Goal: Navigation & Orientation: Find specific page/section

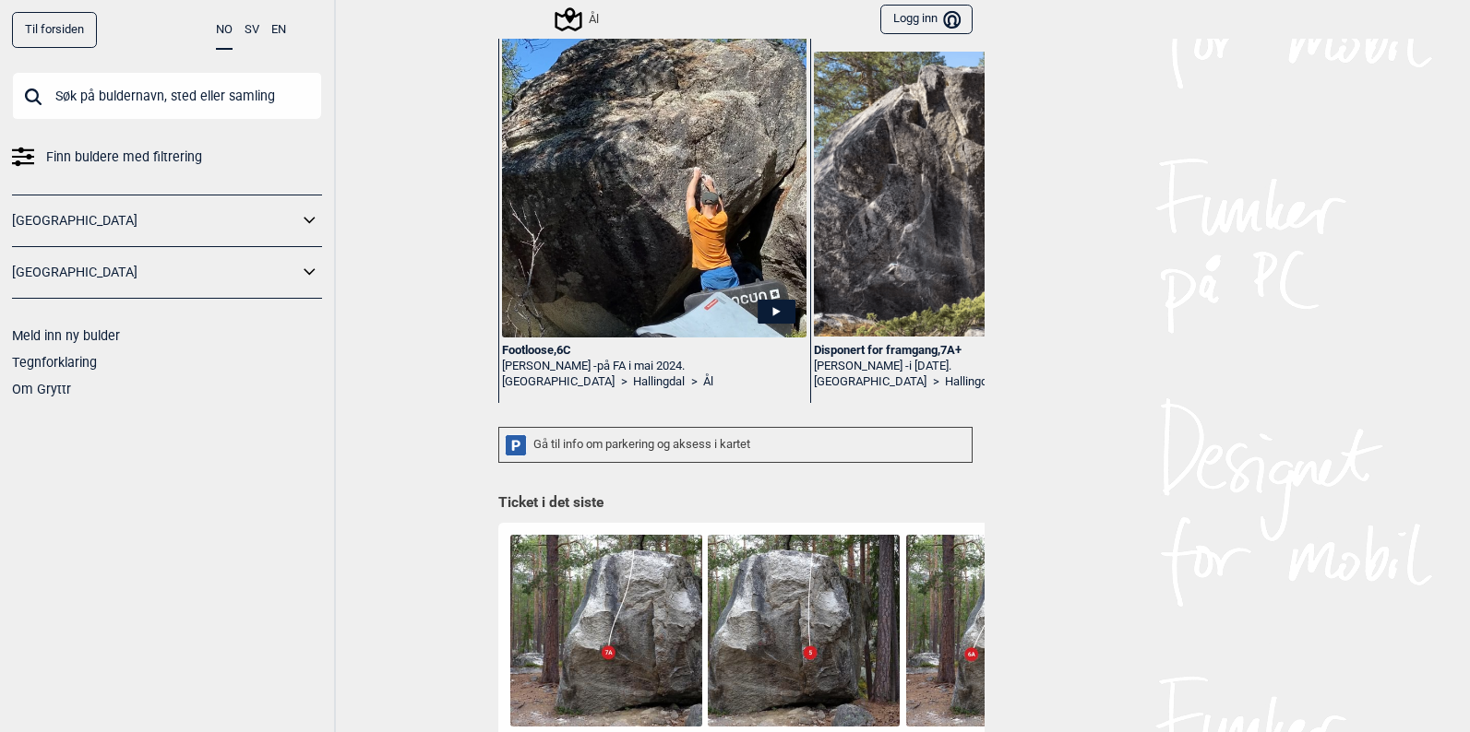
scroll to position [277, 0]
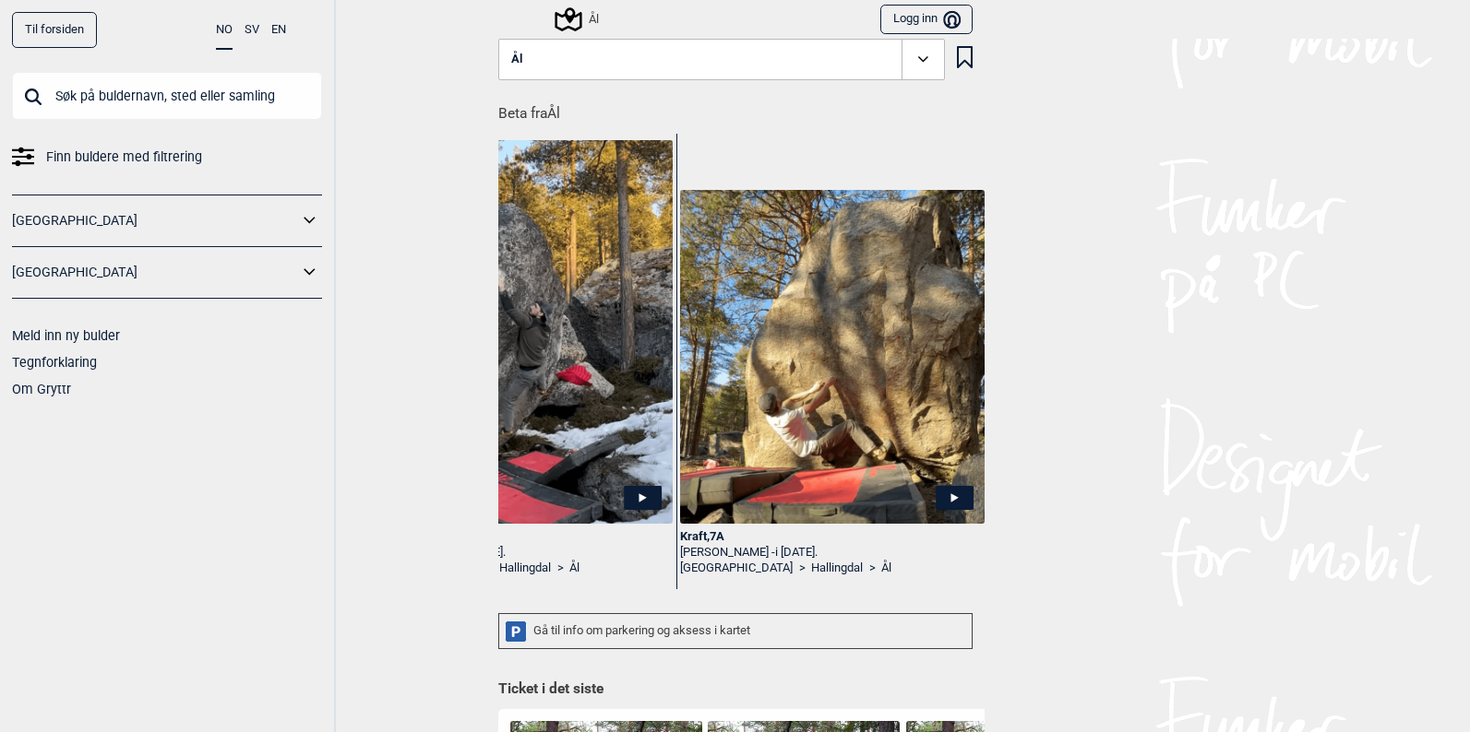
scroll to position [0, 1394]
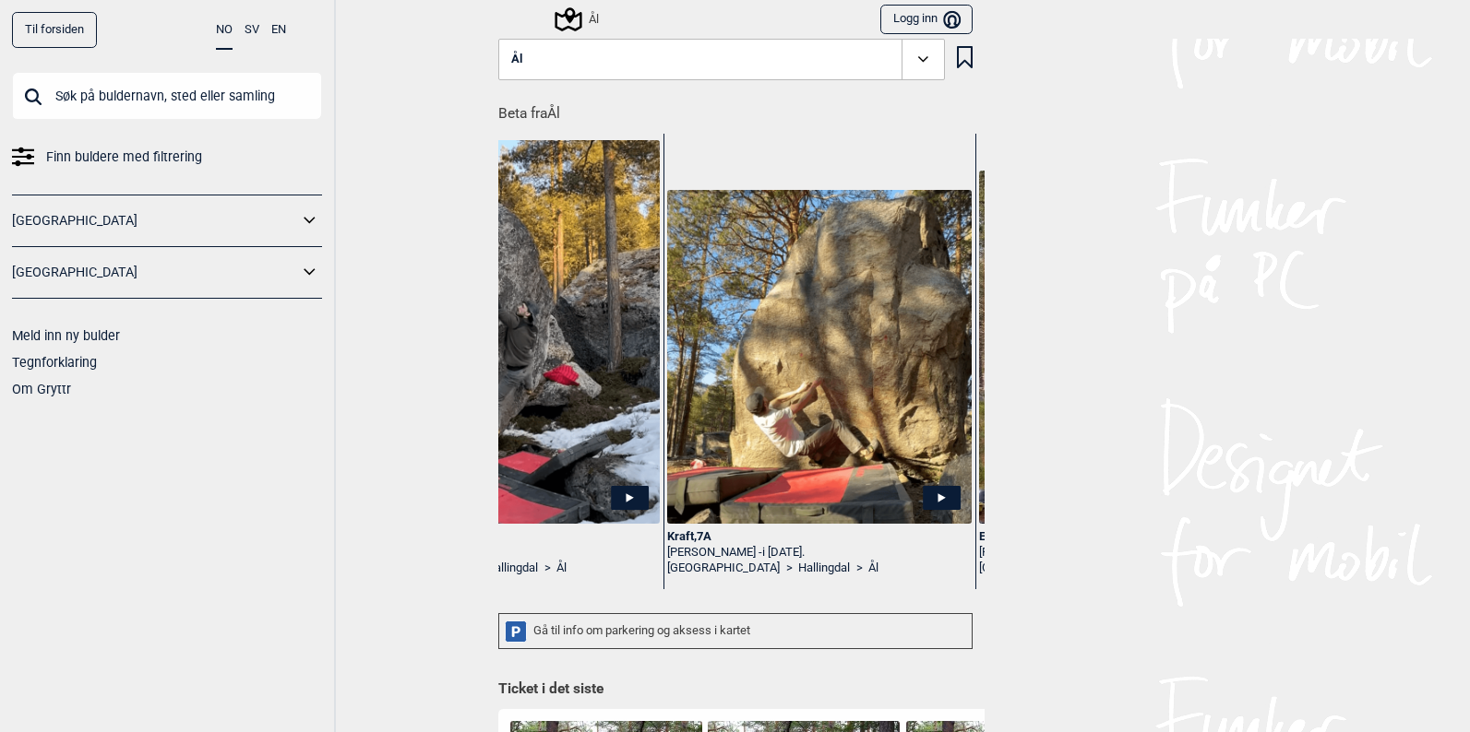
click at [37, 215] on link "[GEOGRAPHIC_DATA]" at bounding box center [155, 221] width 286 height 27
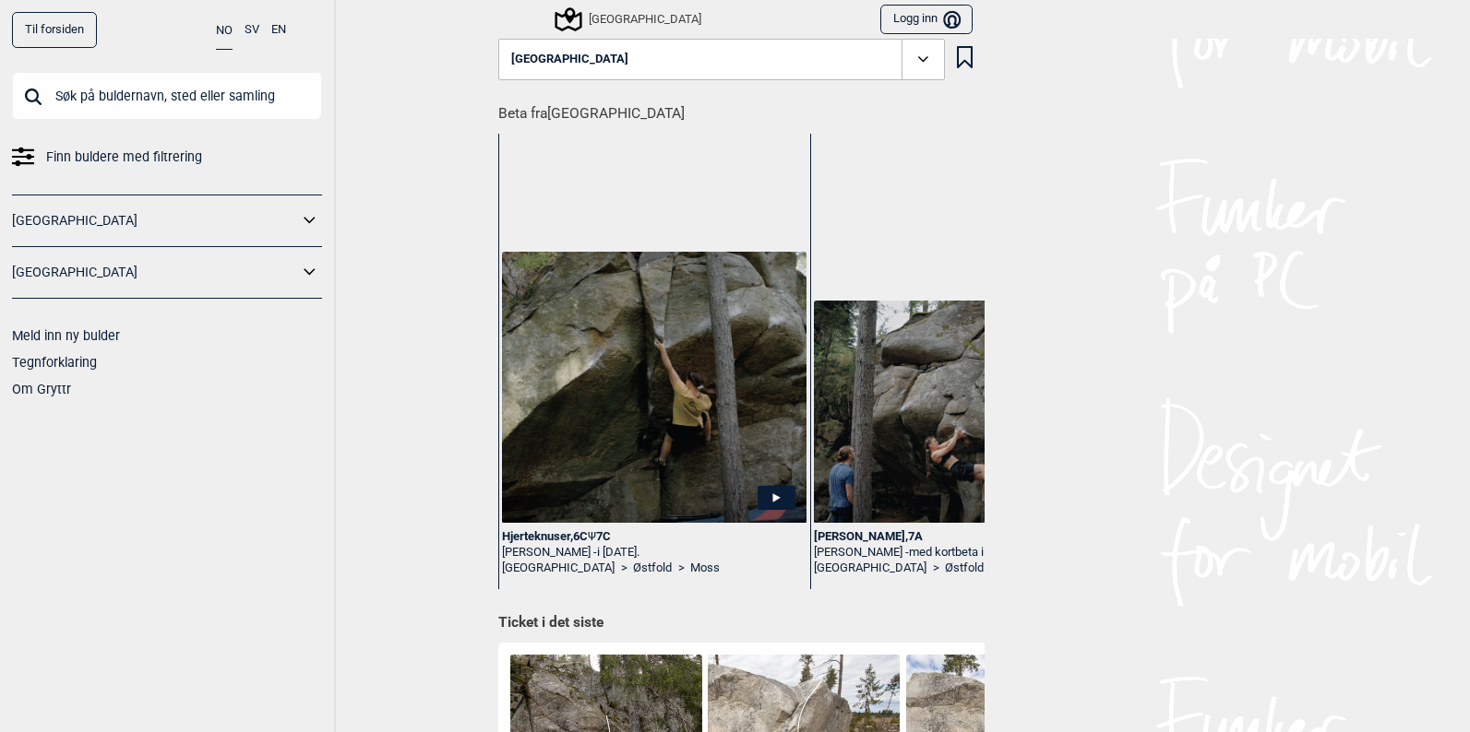
click at [312, 222] on icon at bounding box center [310, 221] width 24 height 27
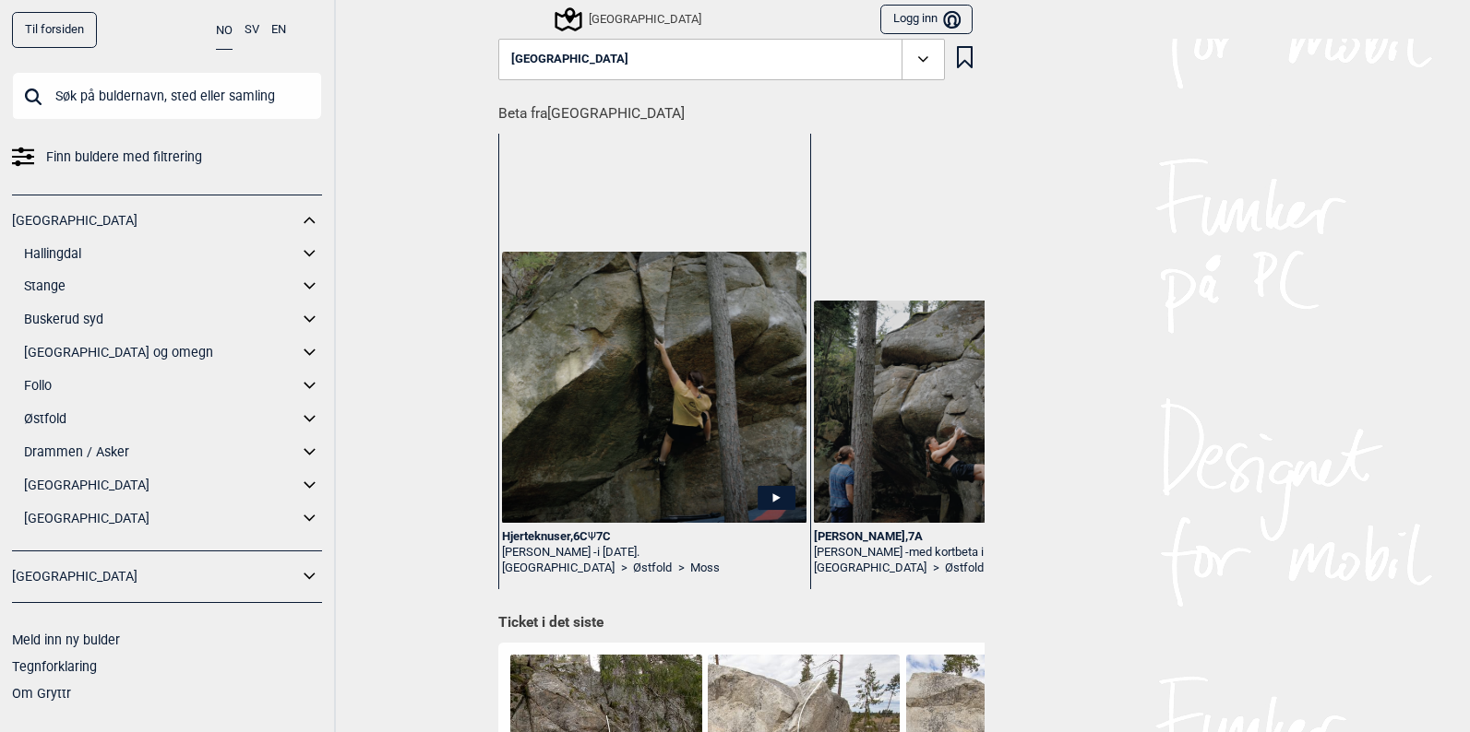
click at [304, 255] on icon at bounding box center [310, 254] width 24 height 27
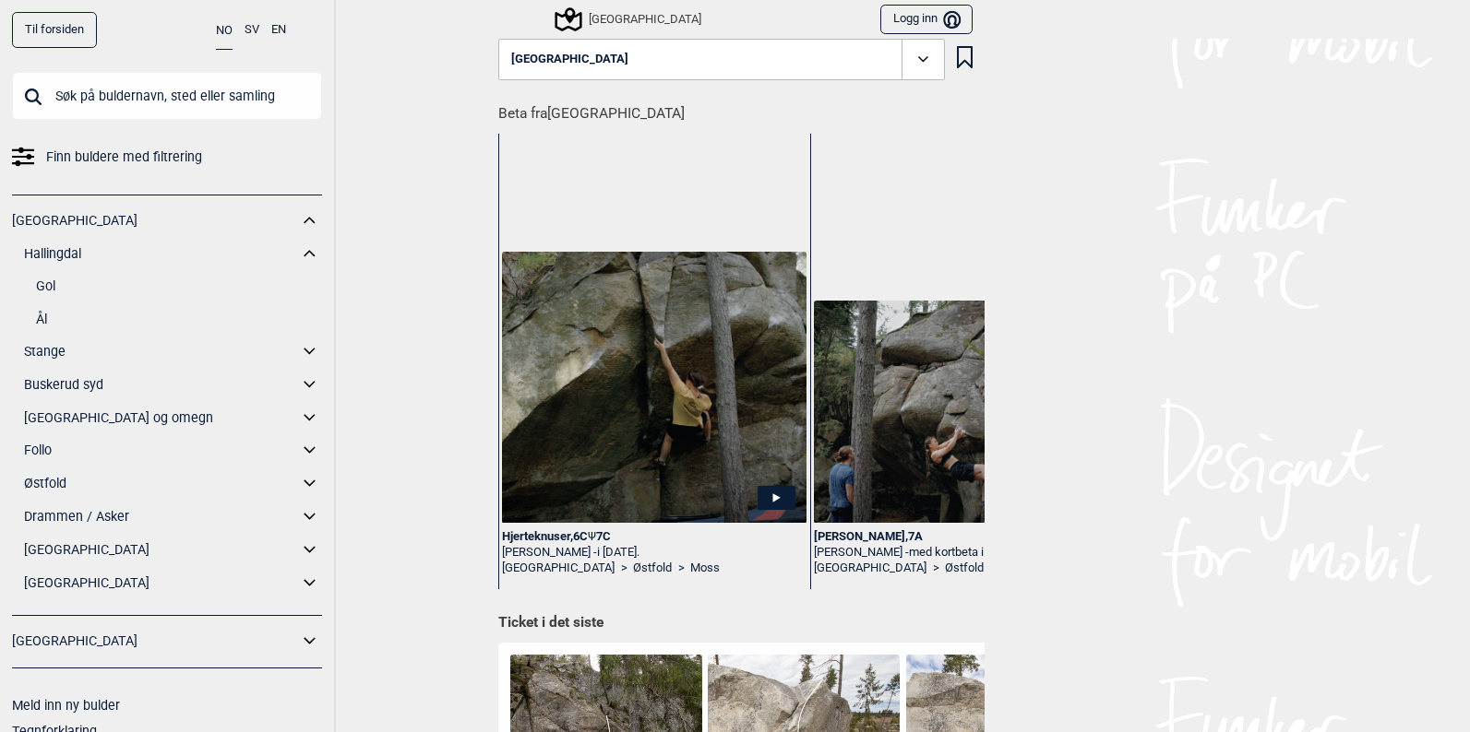
click at [47, 286] on link "Gol" at bounding box center [179, 286] width 286 height 27
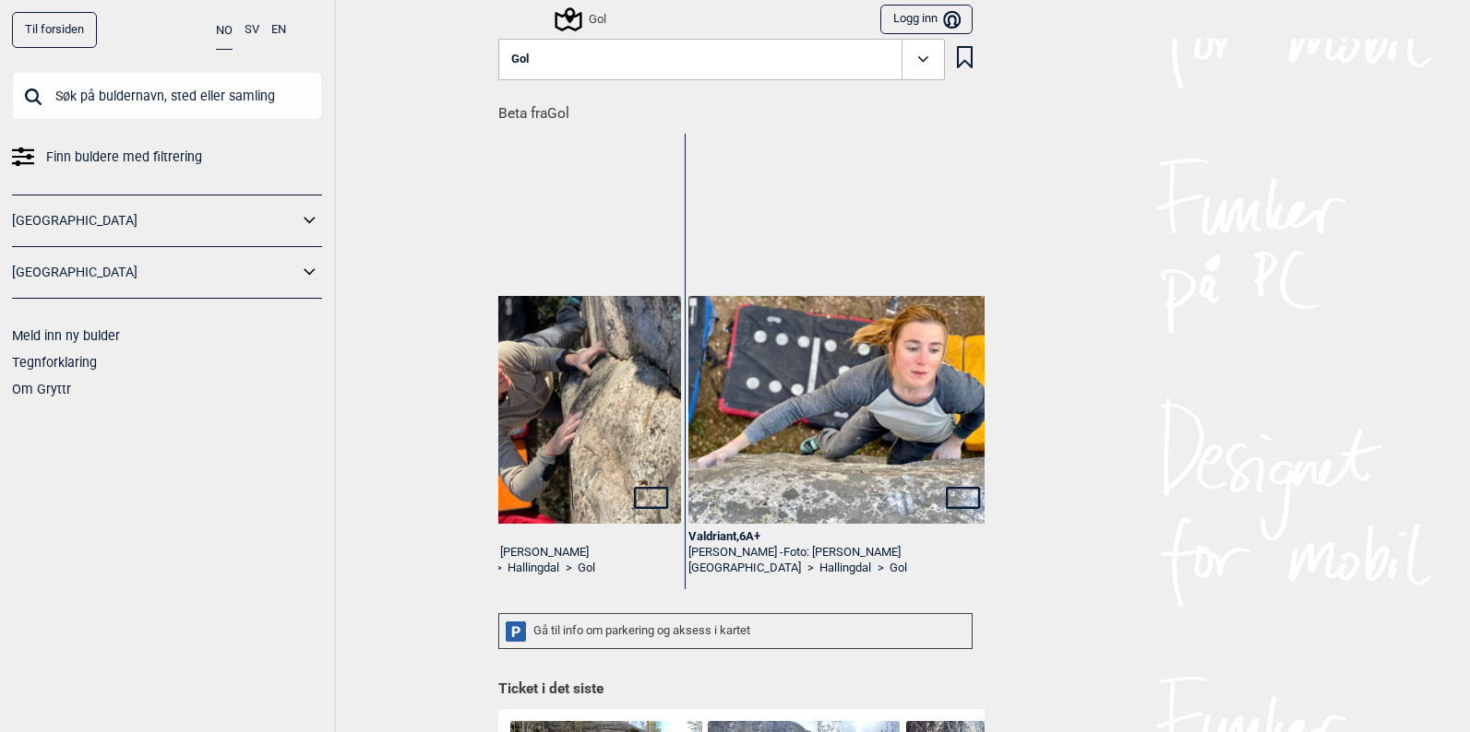
click at [625, 628] on div "Gå til info om parkering og aksess i kartet" at bounding box center [735, 631] width 474 height 36
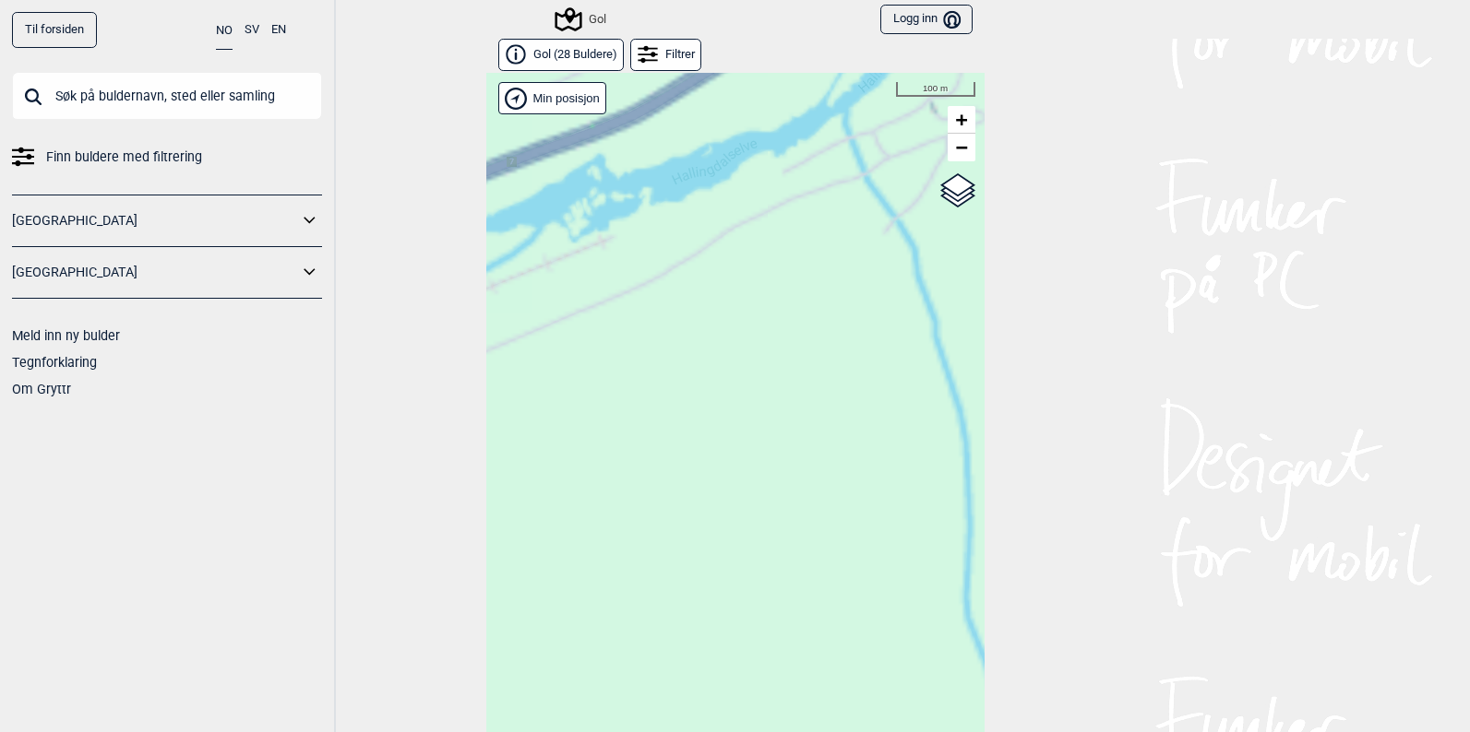
scroll to position [29, 0]
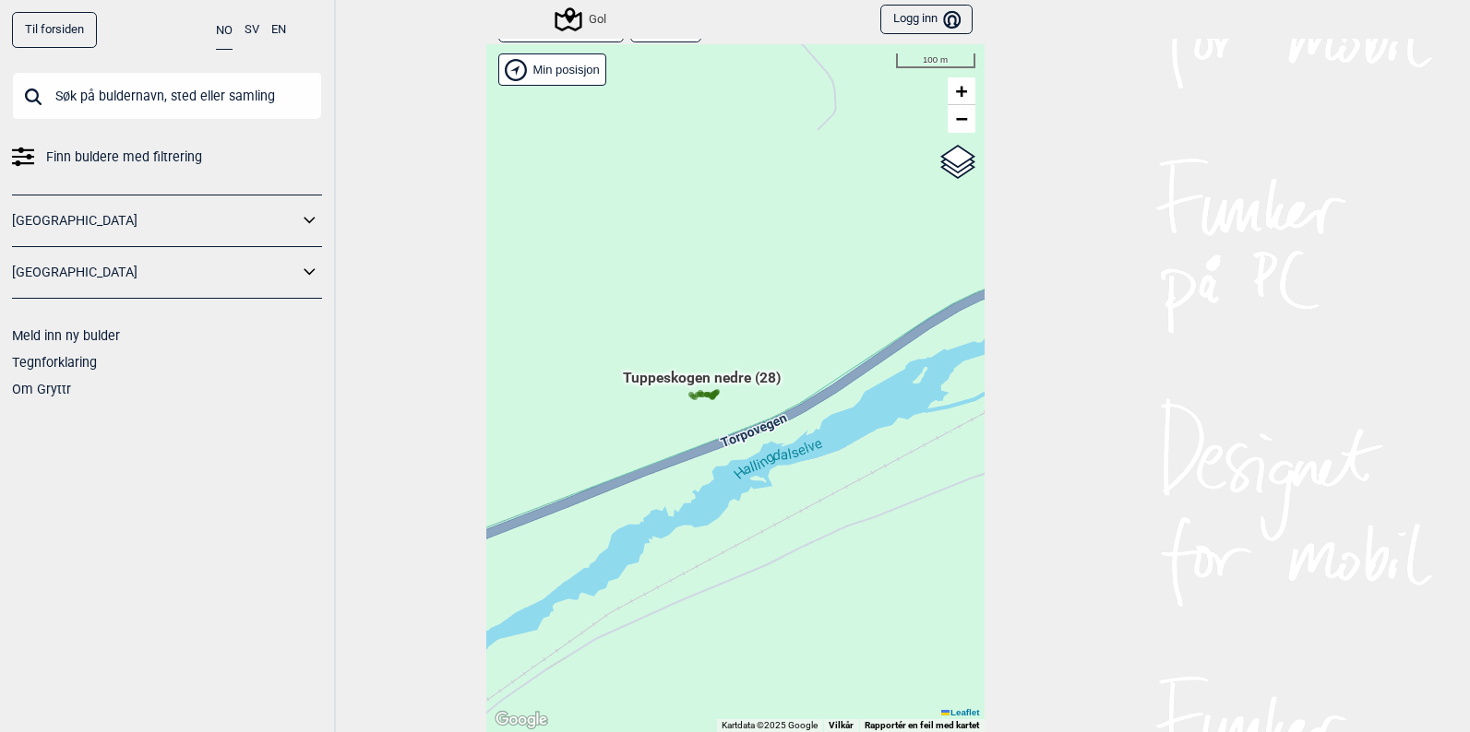
drag, startPoint x: 554, startPoint y: 500, endPoint x: 776, endPoint y: 492, distance: 222.5
click at [1052, 637] on div "Til forsiden NO SV EN Finn buldere med filtrering Norge Sverige Meld inn ny bul…" at bounding box center [735, 366] width 1470 height 732
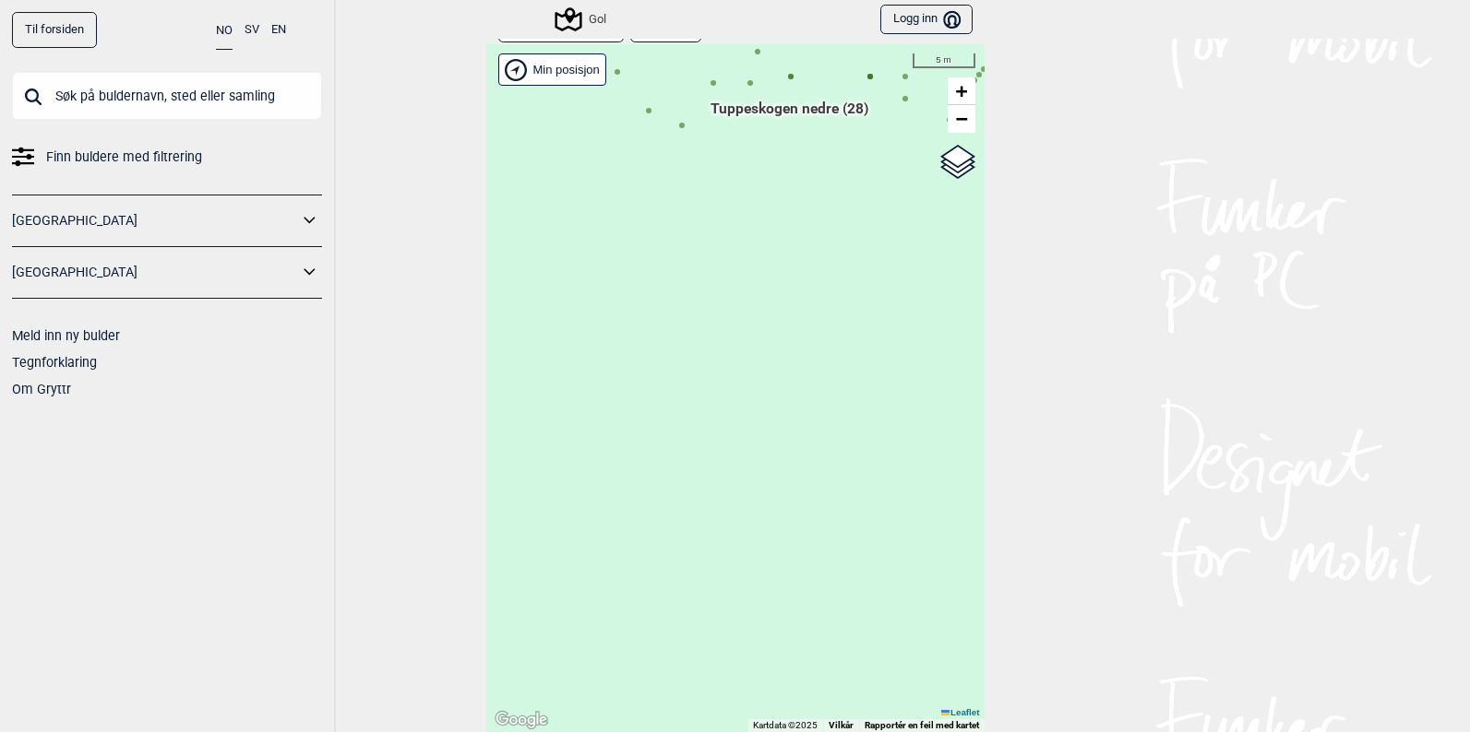
click at [308, 224] on icon at bounding box center [310, 221] width 24 height 27
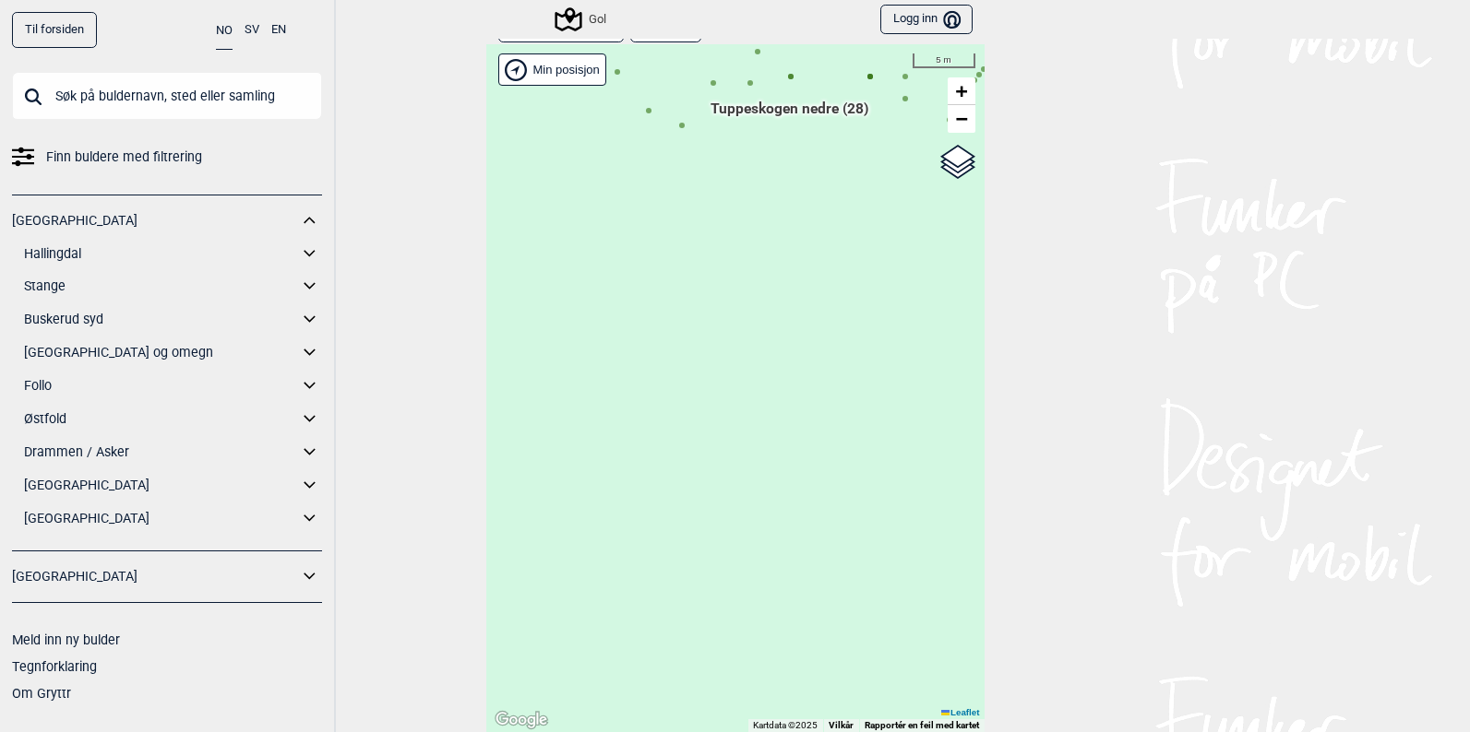
click at [306, 256] on icon at bounding box center [310, 254] width 24 height 27
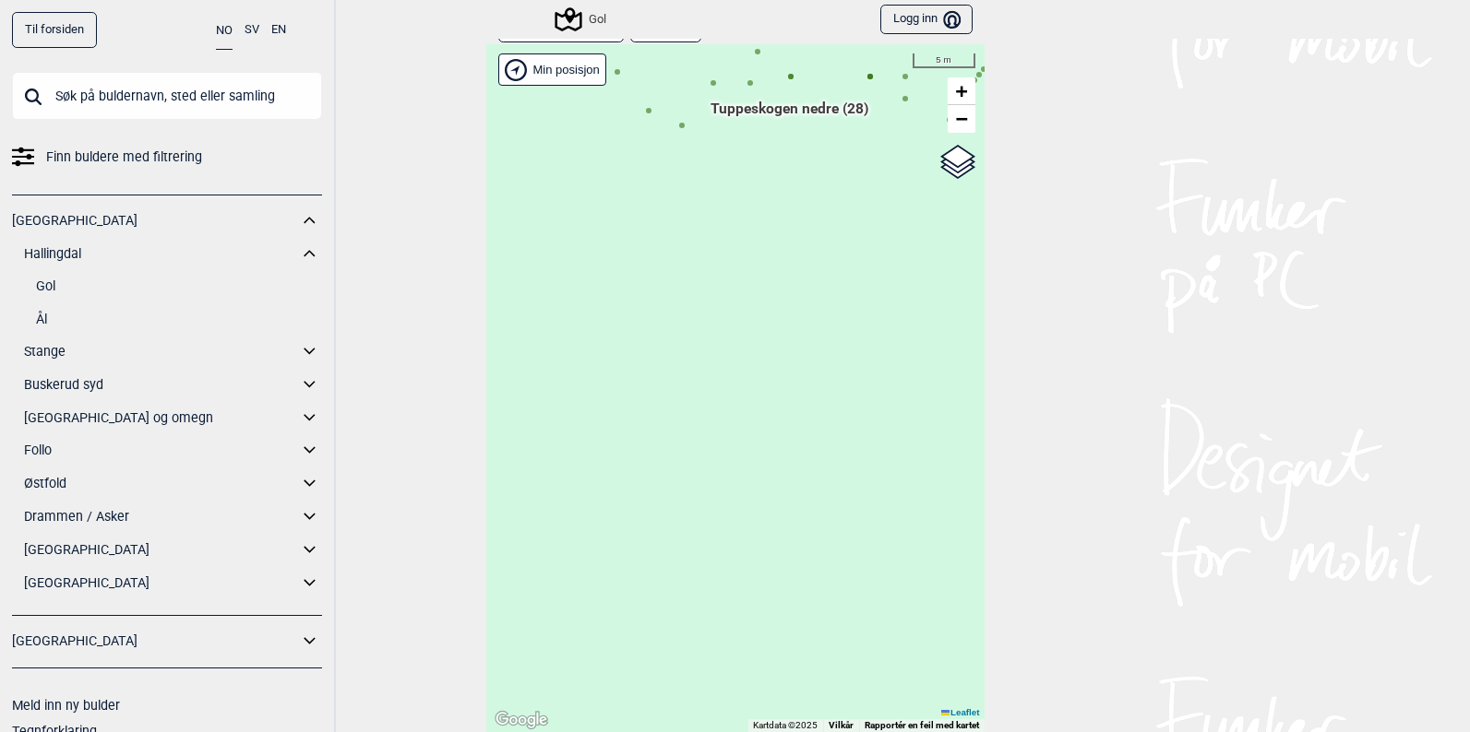
click at [56, 286] on link "Gol" at bounding box center [179, 286] width 286 height 27
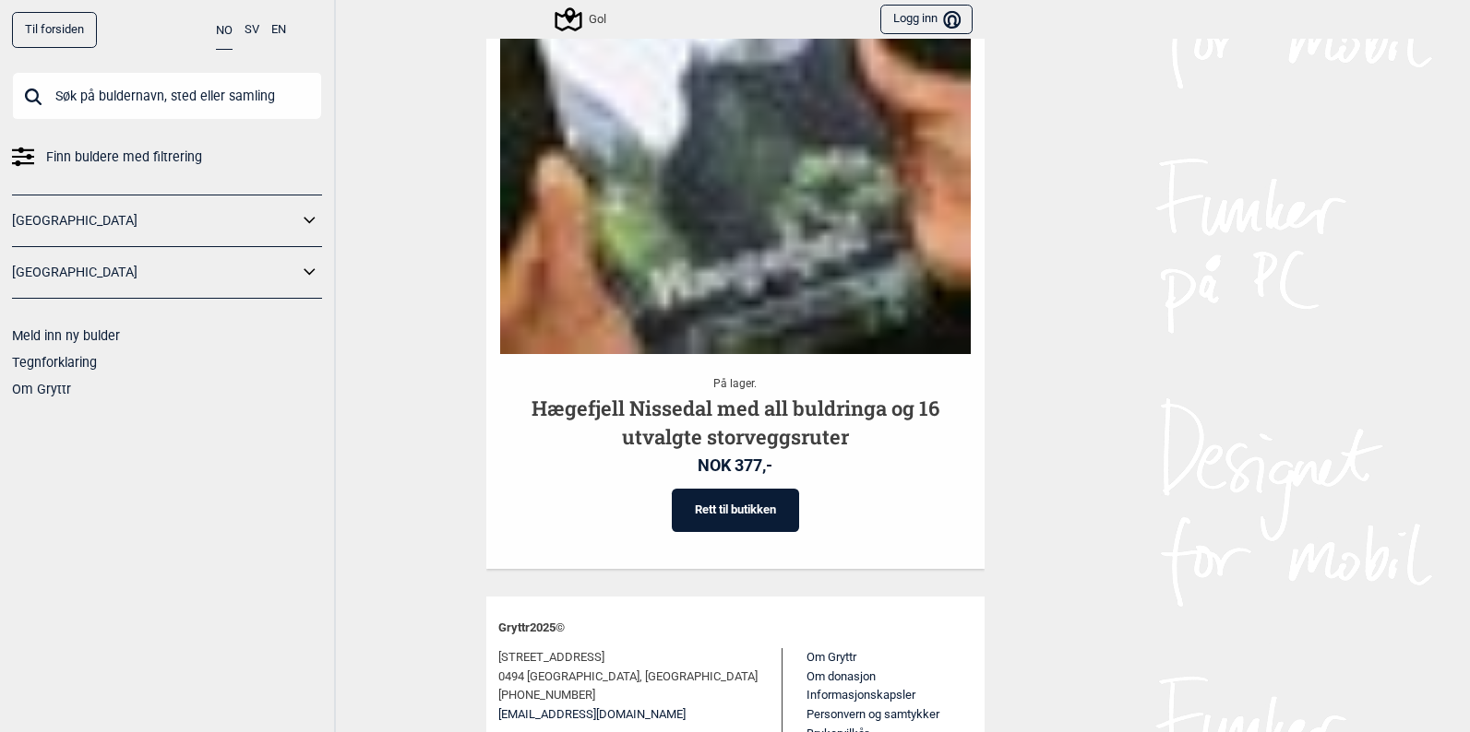
scroll to position [2117, 0]
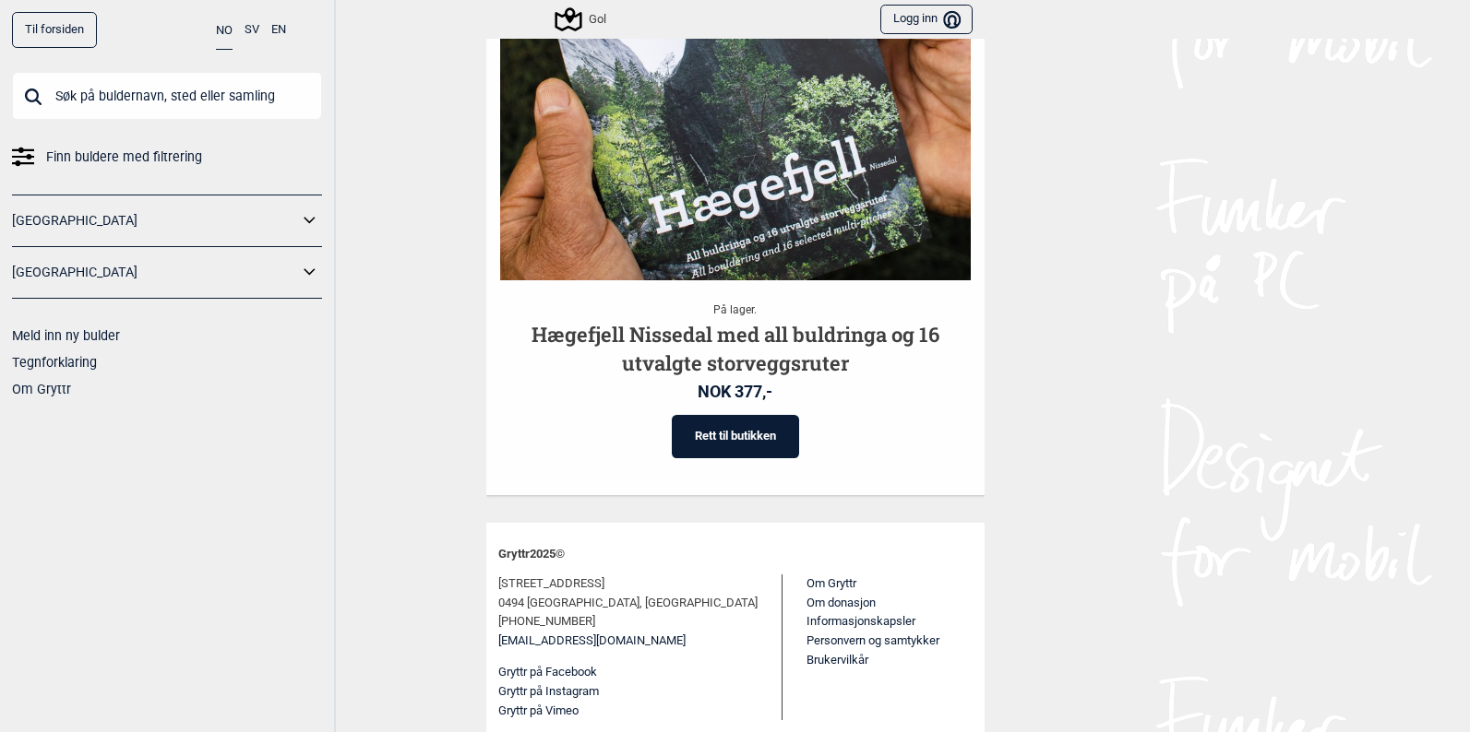
click at [161, 214] on link "[GEOGRAPHIC_DATA]" at bounding box center [155, 221] width 286 height 27
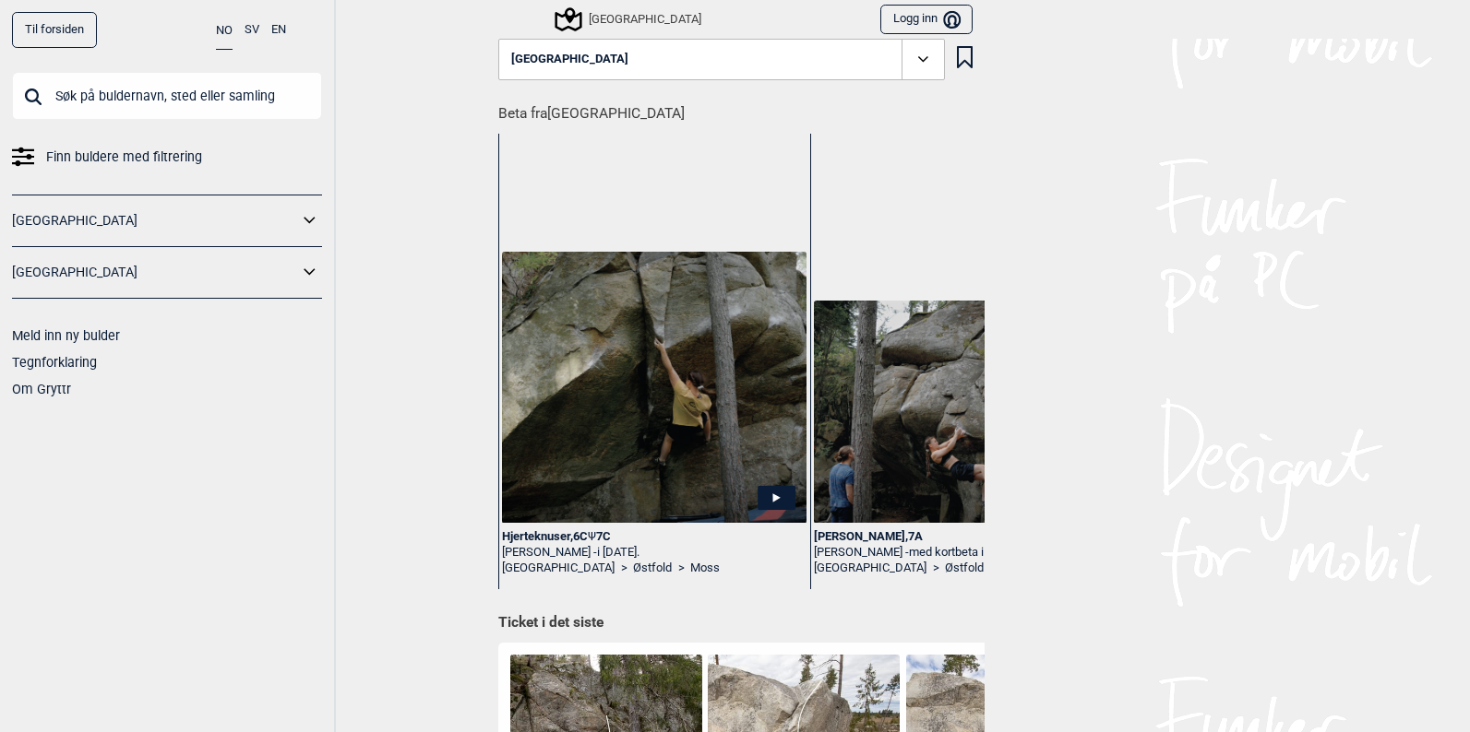
click at [170, 221] on link "[GEOGRAPHIC_DATA]" at bounding box center [155, 221] width 286 height 27
click at [298, 209] on icon at bounding box center [310, 221] width 24 height 27
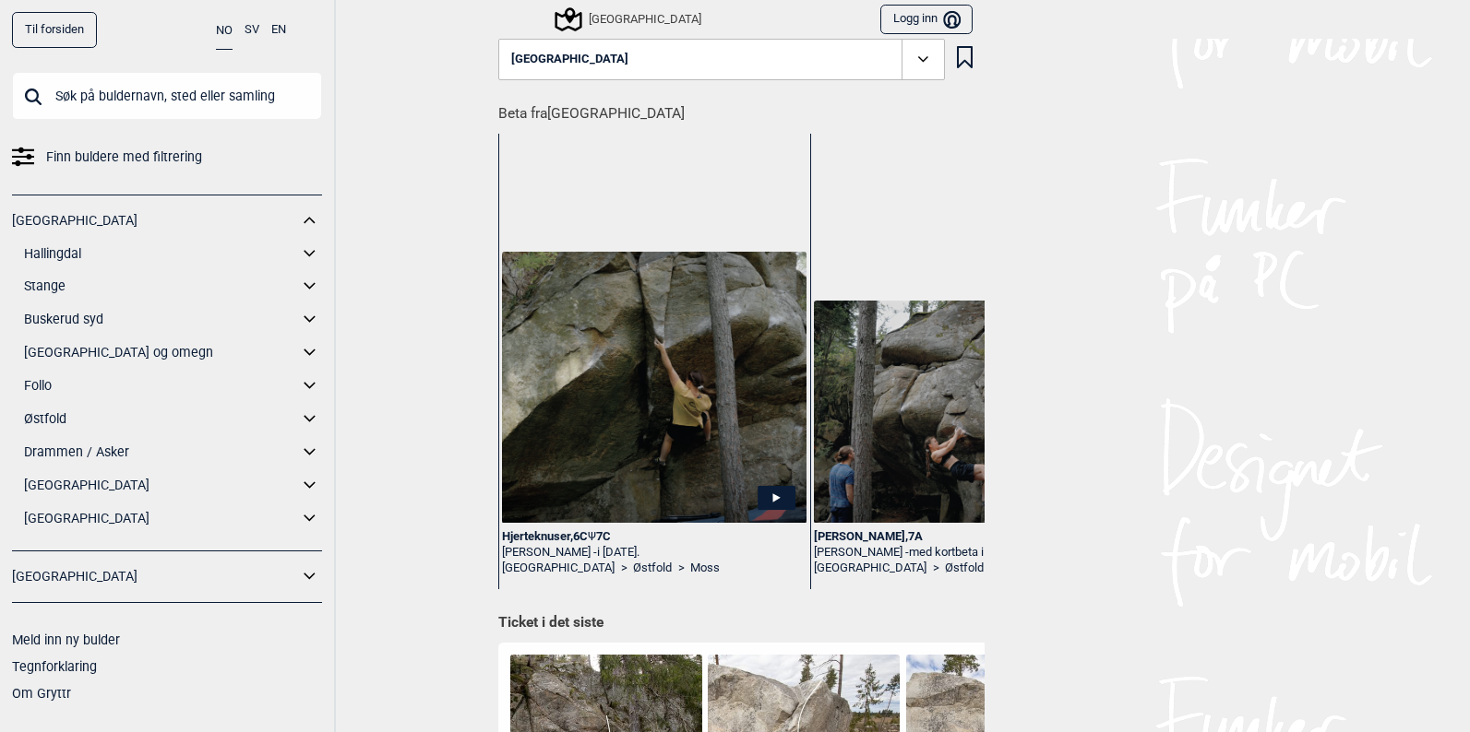
click at [92, 254] on link "Hallingdal" at bounding box center [161, 254] width 274 height 27
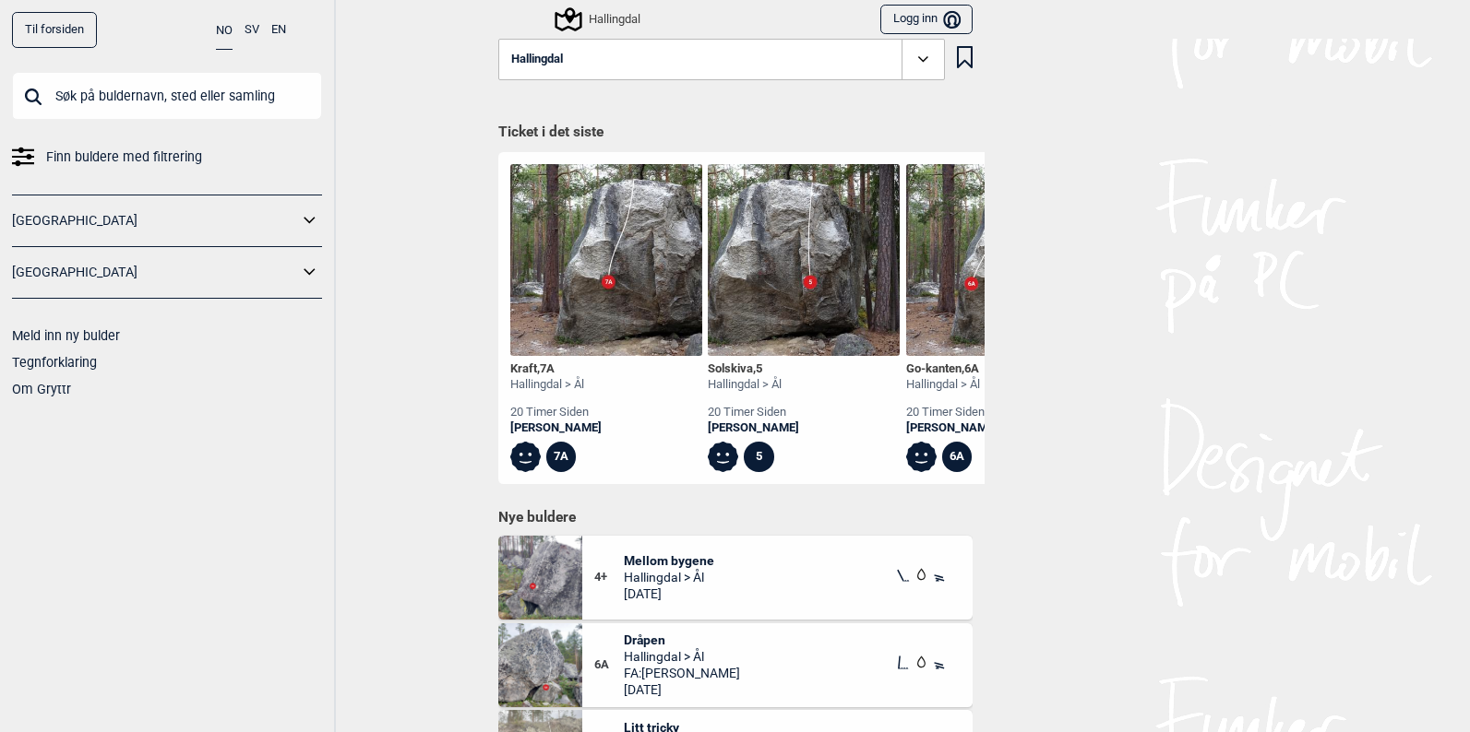
click at [54, 224] on link "[GEOGRAPHIC_DATA]" at bounding box center [155, 221] width 286 height 27
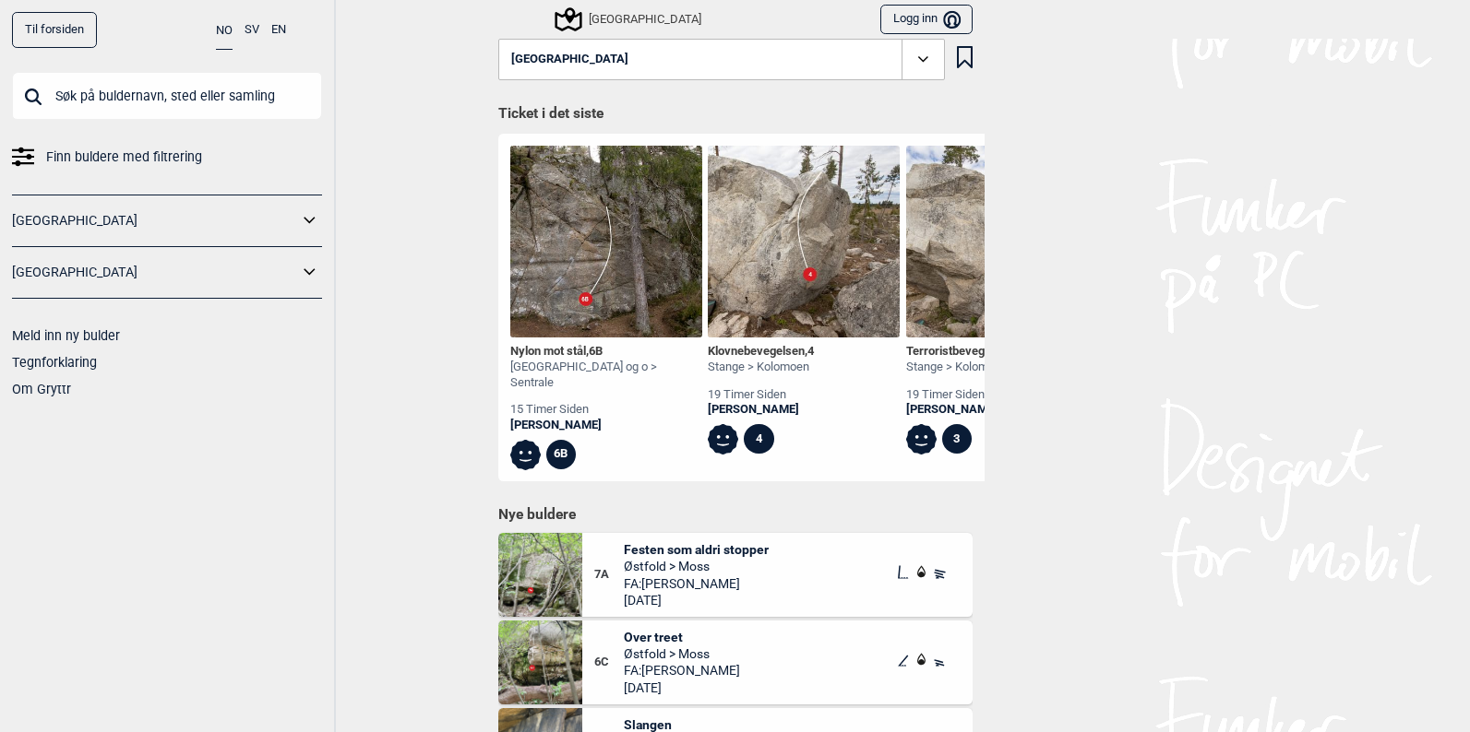
click at [309, 221] on icon at bounding box center [309, 220] width 11 height 6
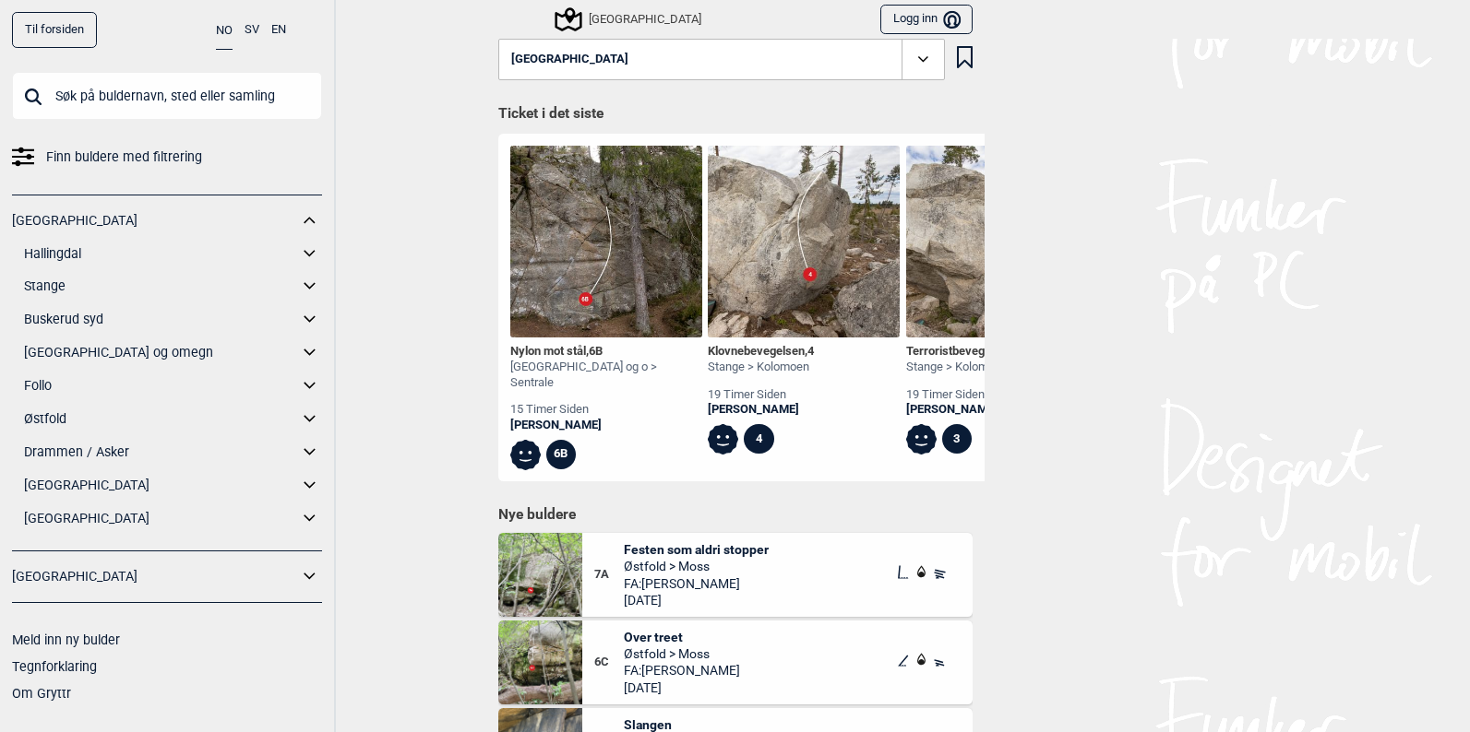
click at [314, 254] on icon at bounding box center [310, 254] width 24 height 27
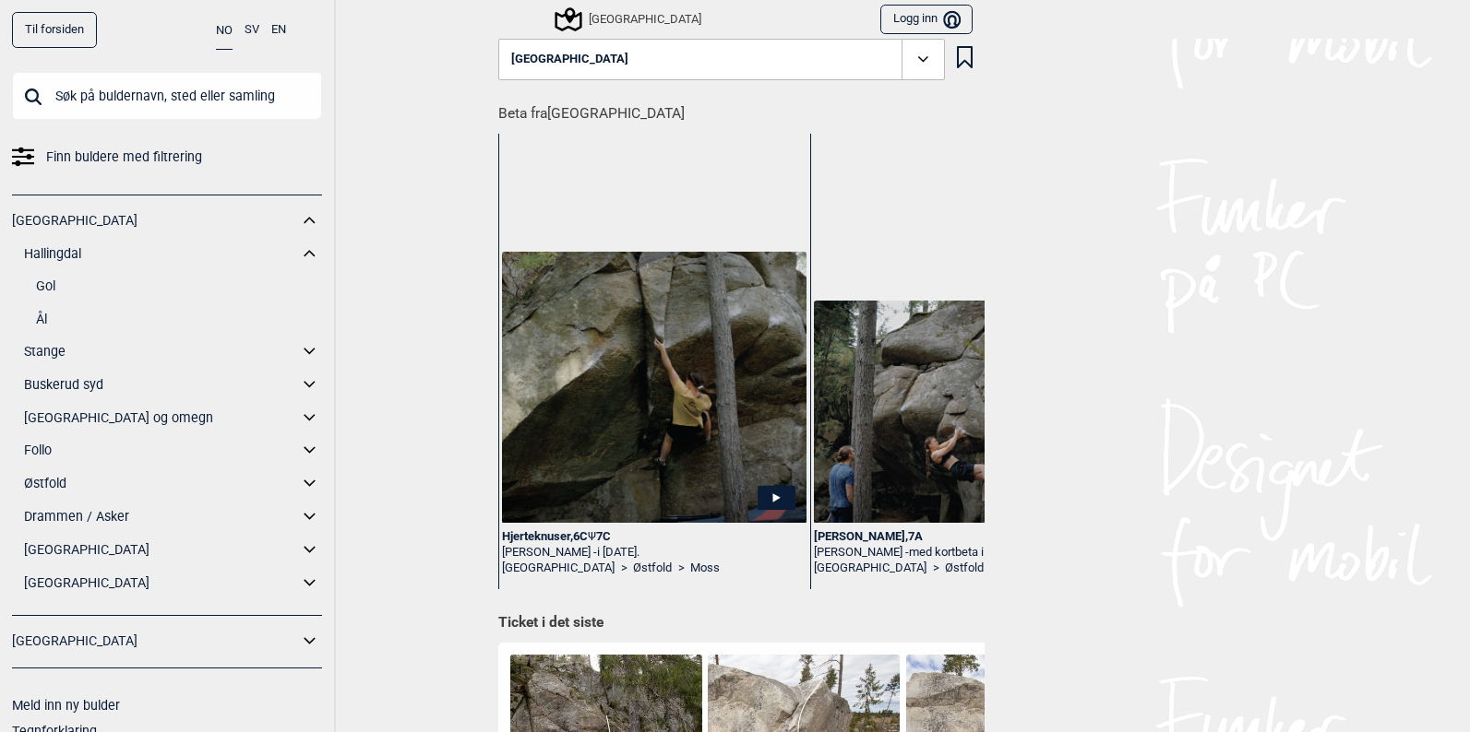
click at [44, 323] on link "Ål" at bounding box center [179, 319] width 286 height 27
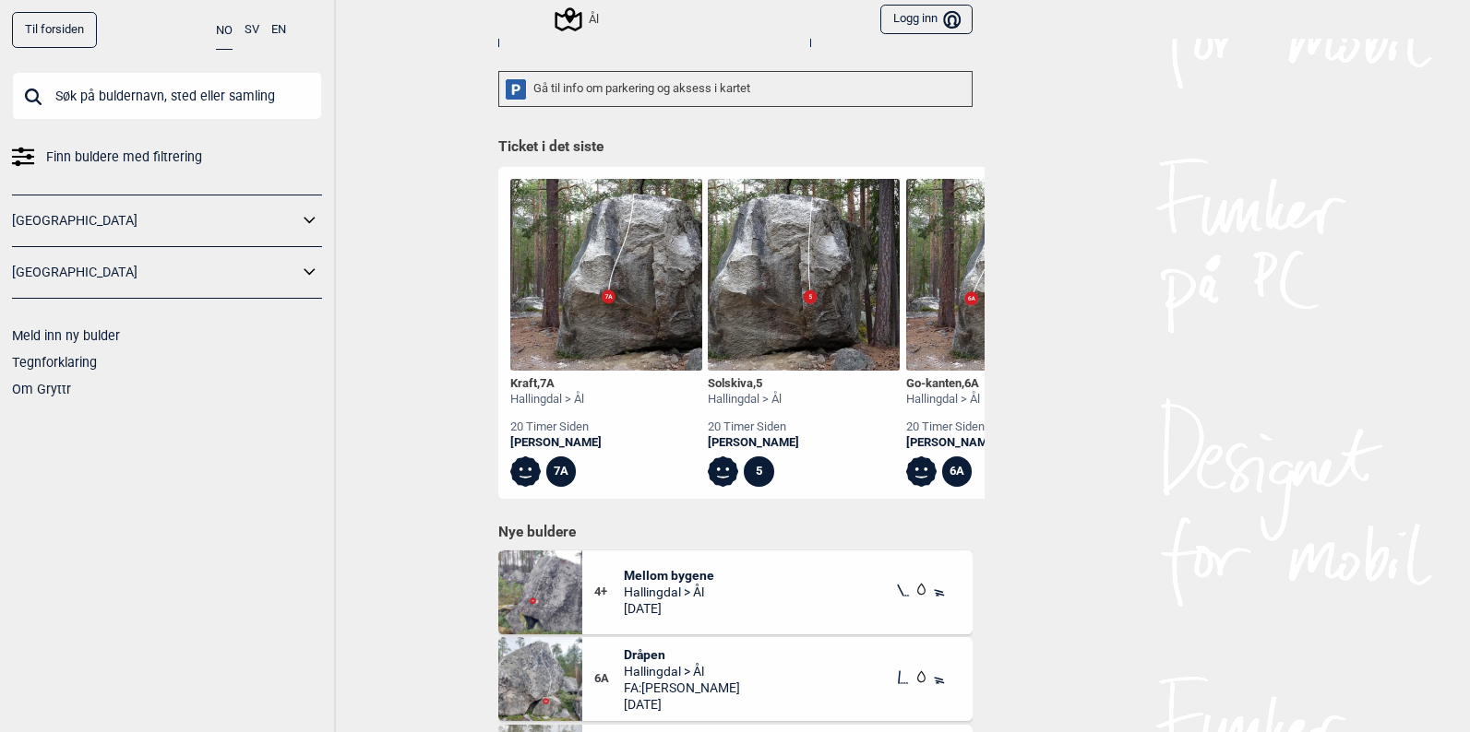
scroll to position [554, 0]
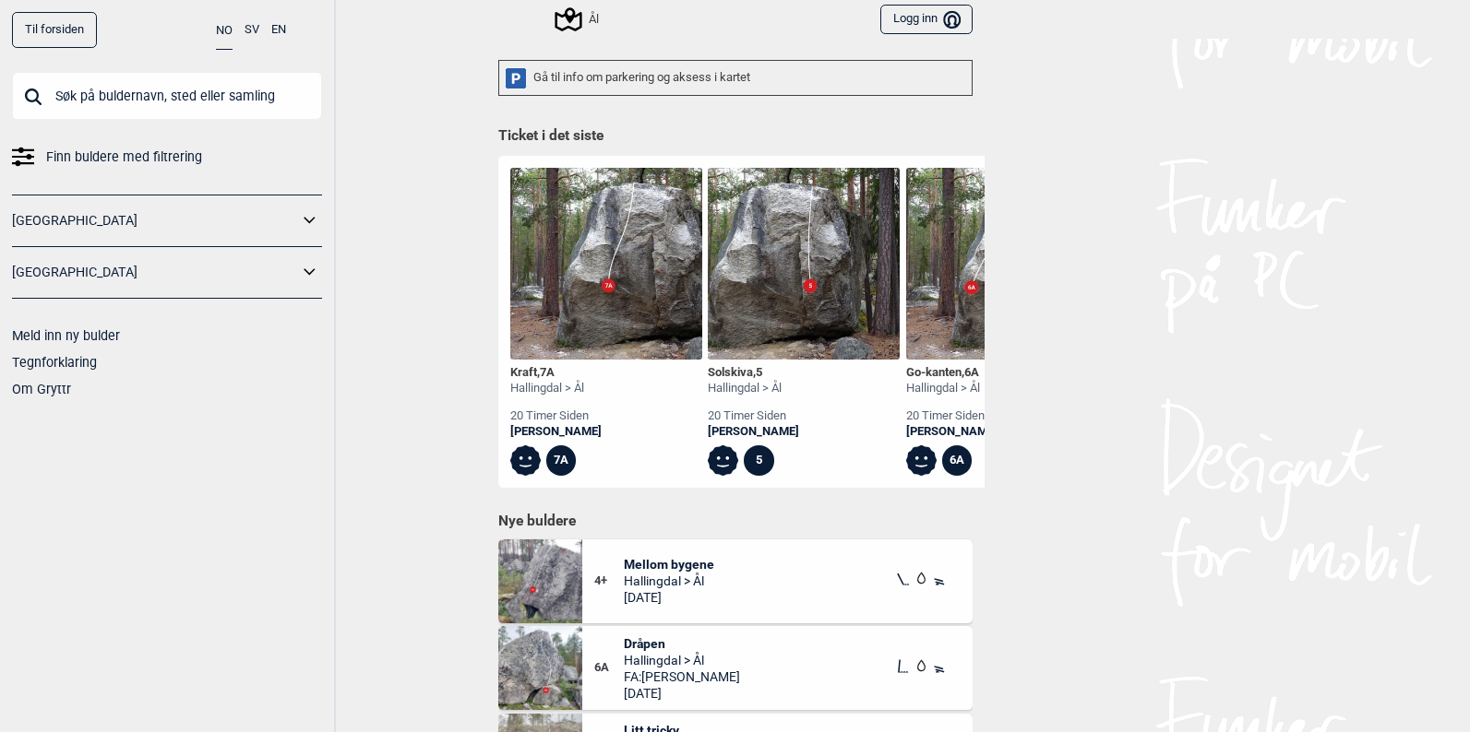
click at [583, 303] on img at bounding box center [606, 264] width 192 height 192
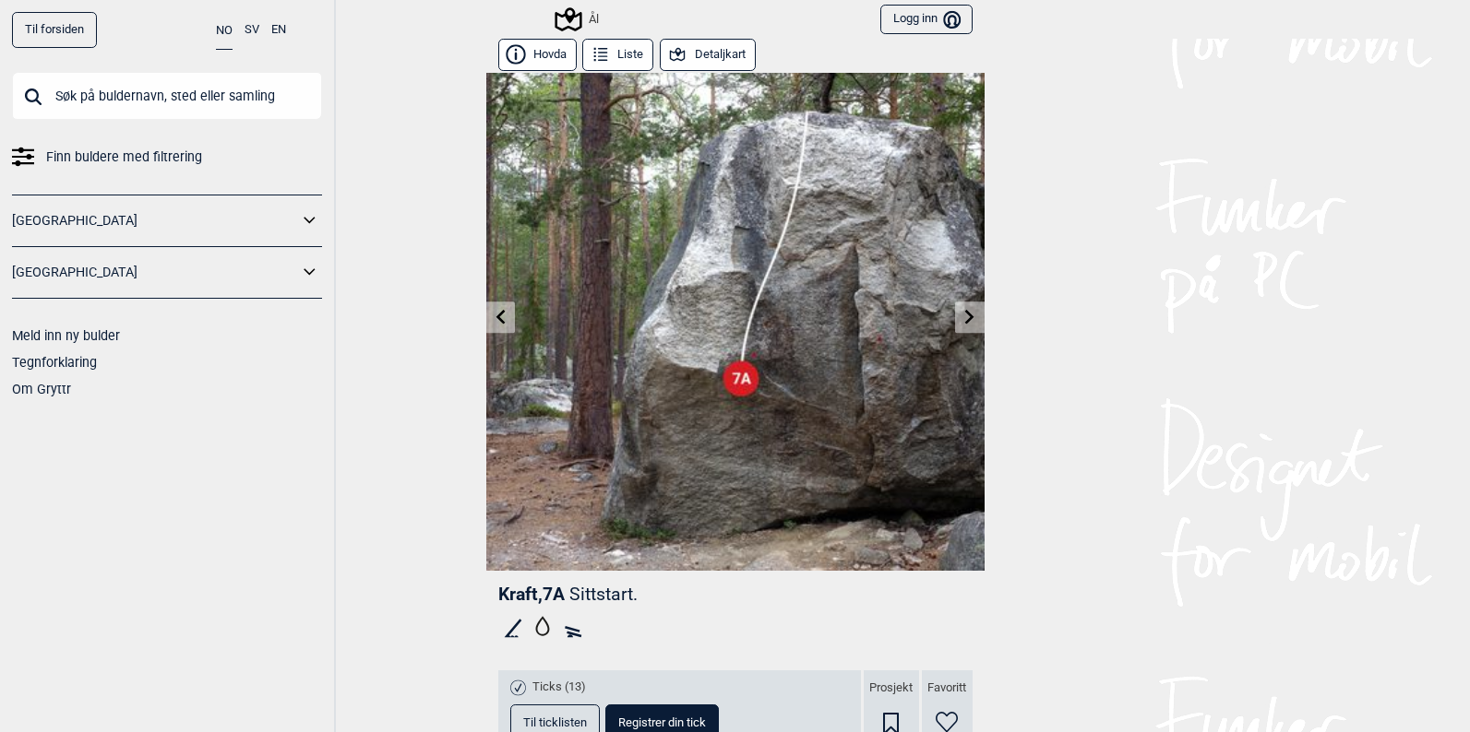
click at [957, 326] on link at bounding box center [969, 318] width 29 height 30
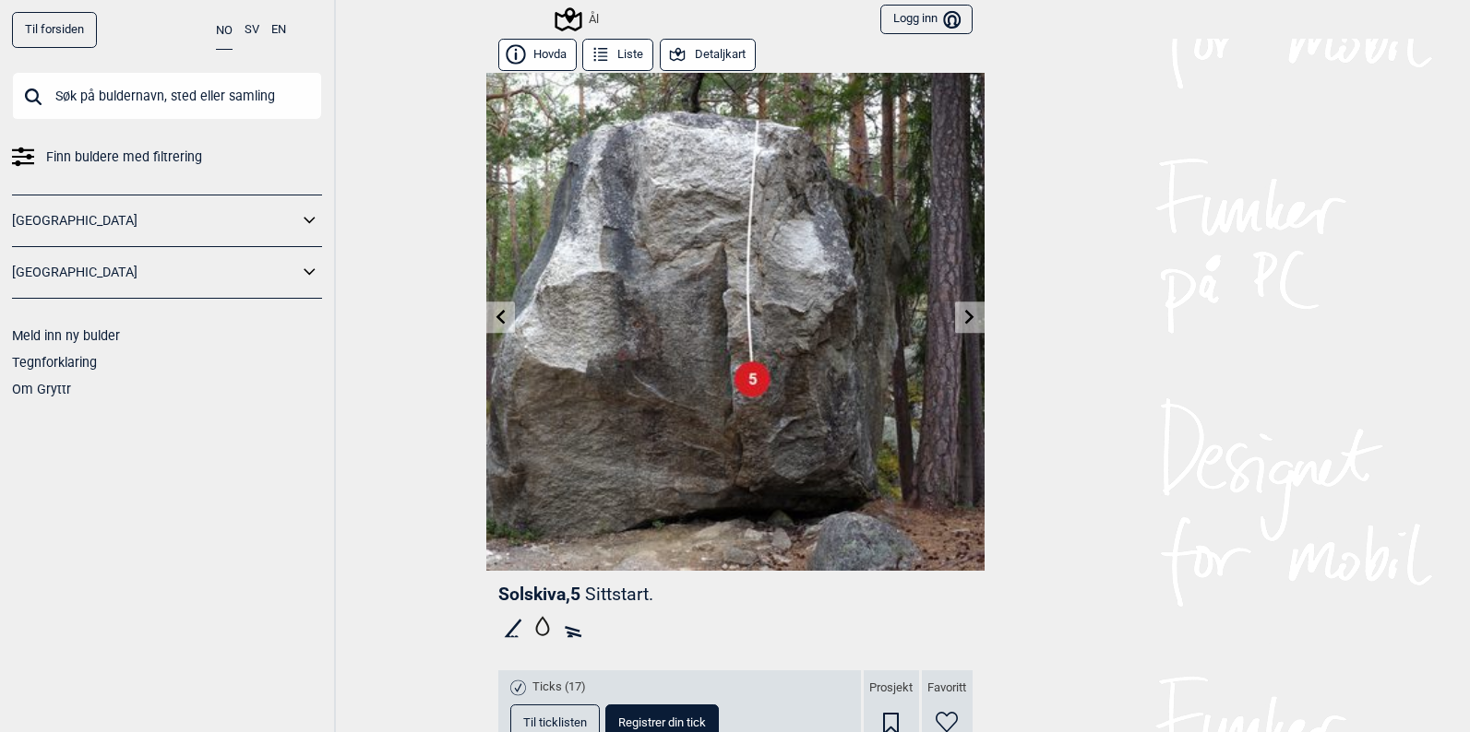
click at [958, 327] on link at bounding box center [969, 318] width 29 height 30
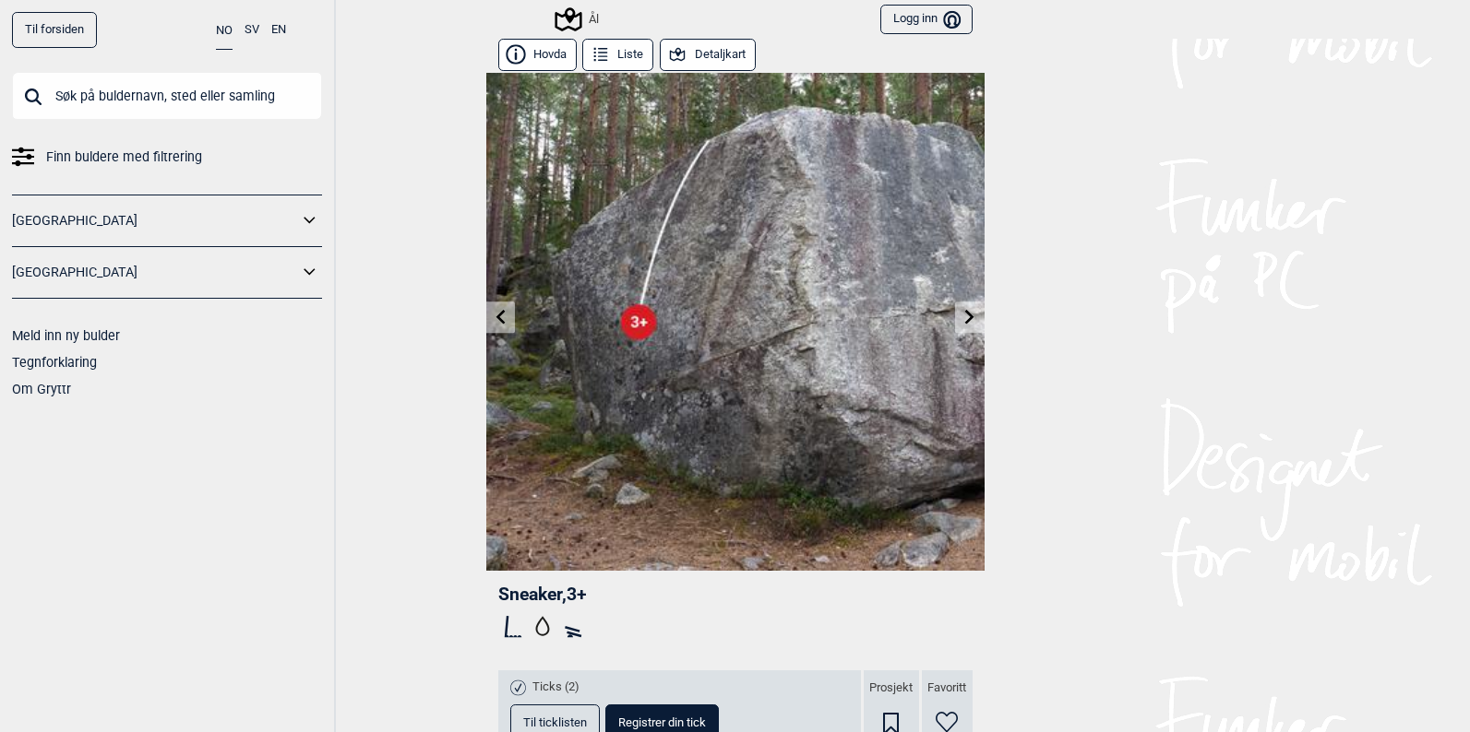
click at [703, 55] on button "Detaljkart" at bounding box center [708, 55] width 96 height 32
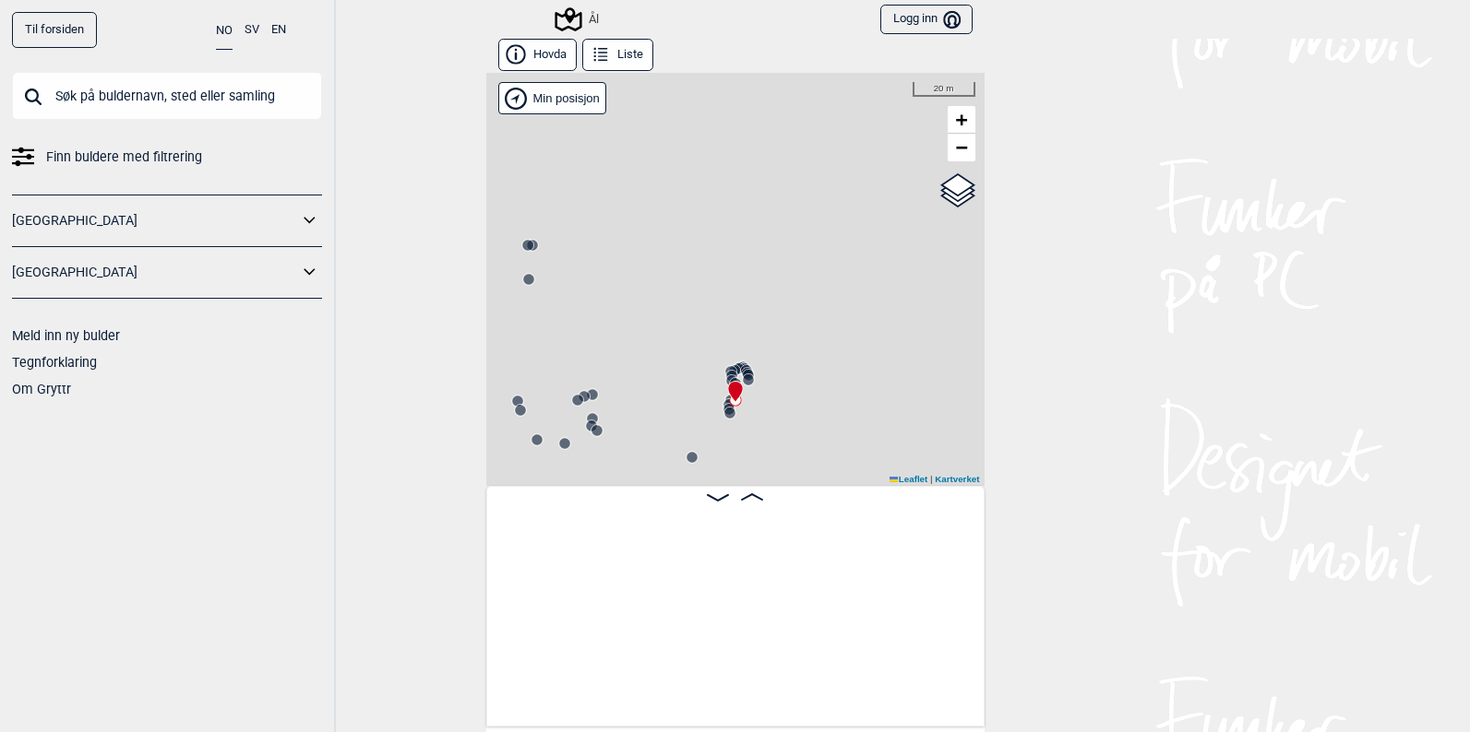
scroll to position [0, 9822]
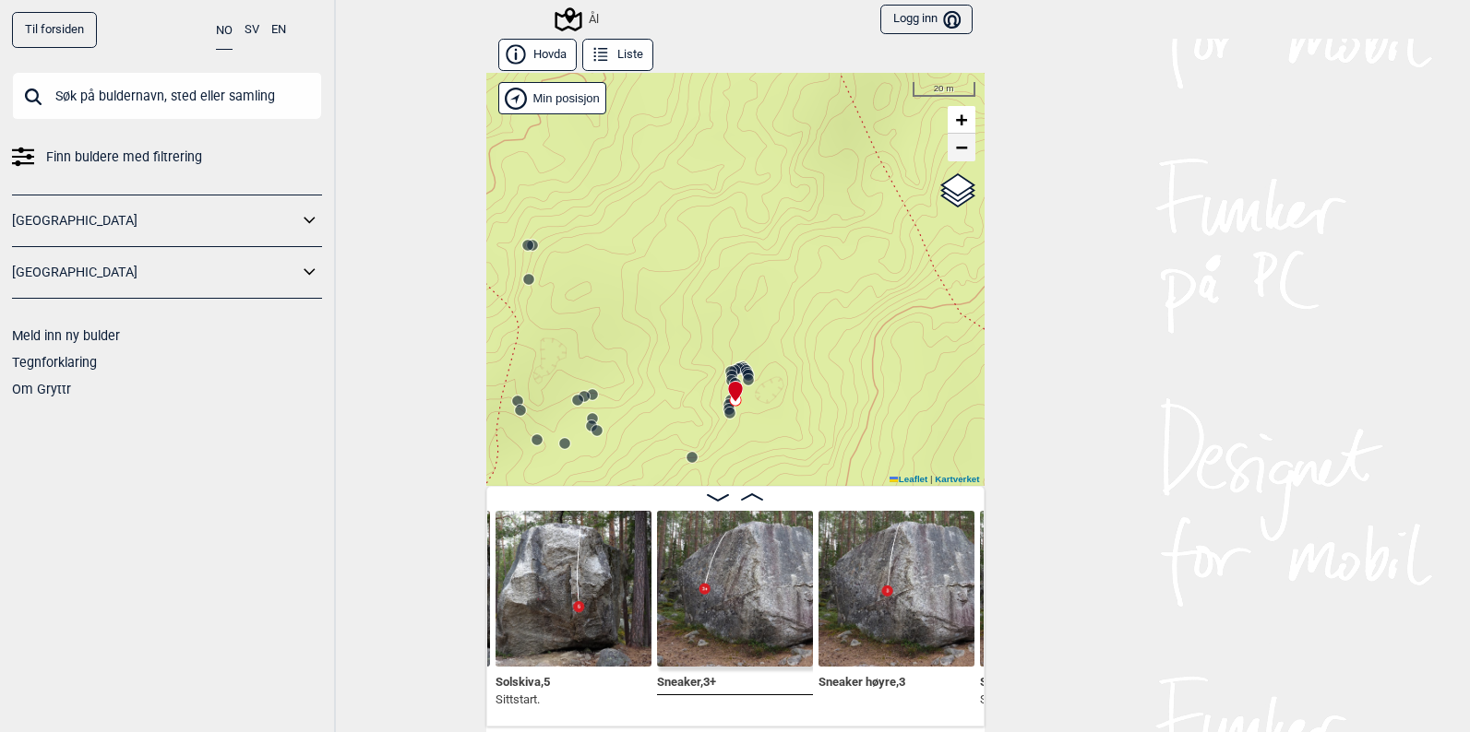
click at [955, 149] on span "−" at bounding box center [961, 147] width 12 height 23
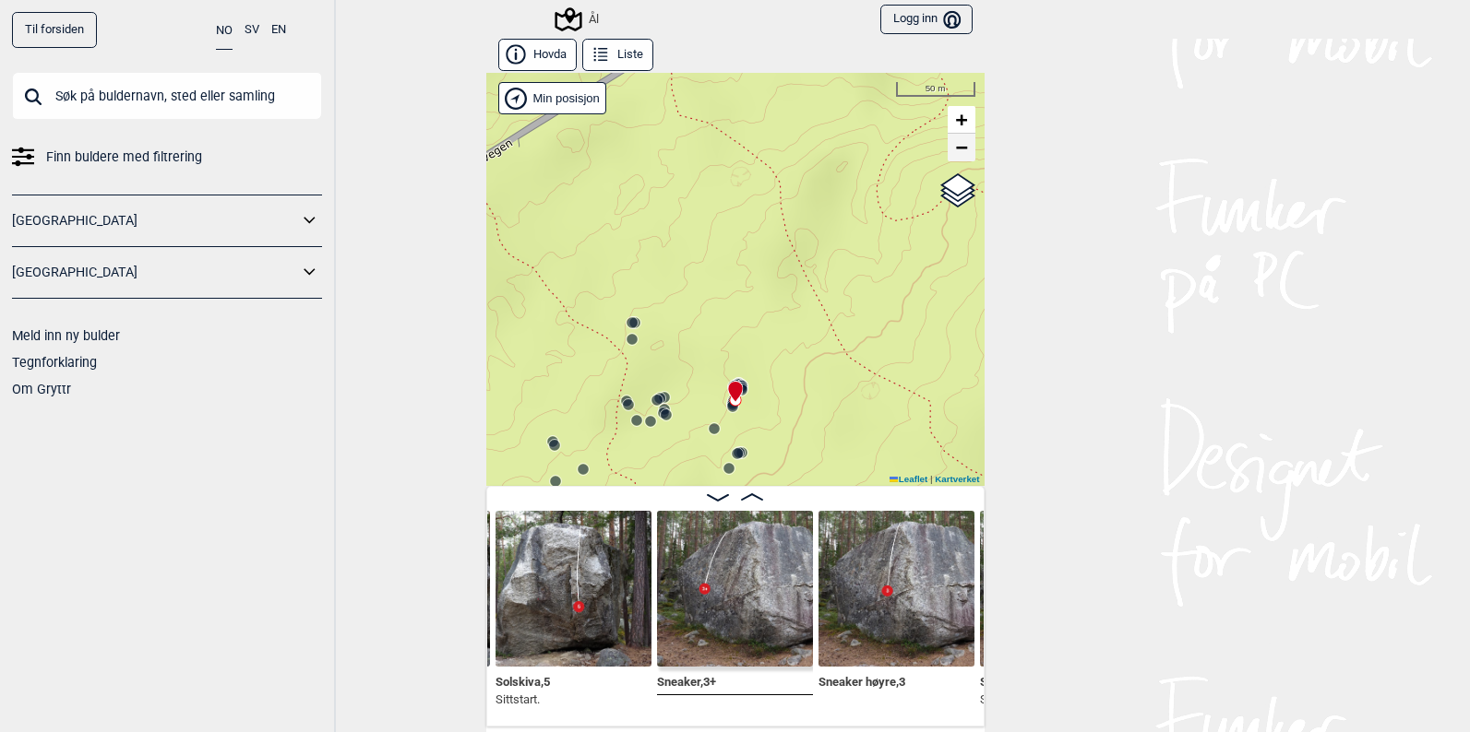
click at [955, 149] on span "−" at bounding box center [961, 147] width 12 height 23
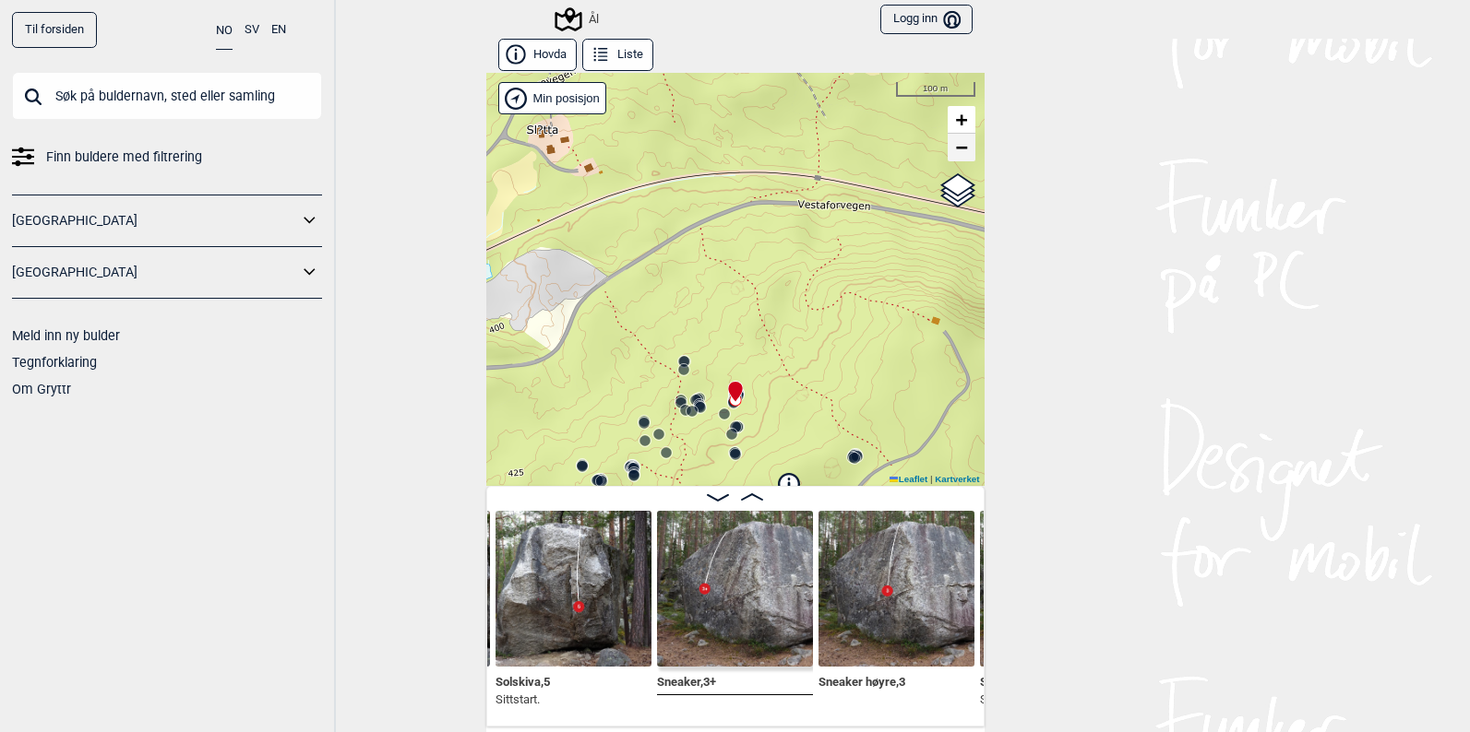
click at [955, 154] on span "−" at bounding box center [961, 147] width 12 height 23
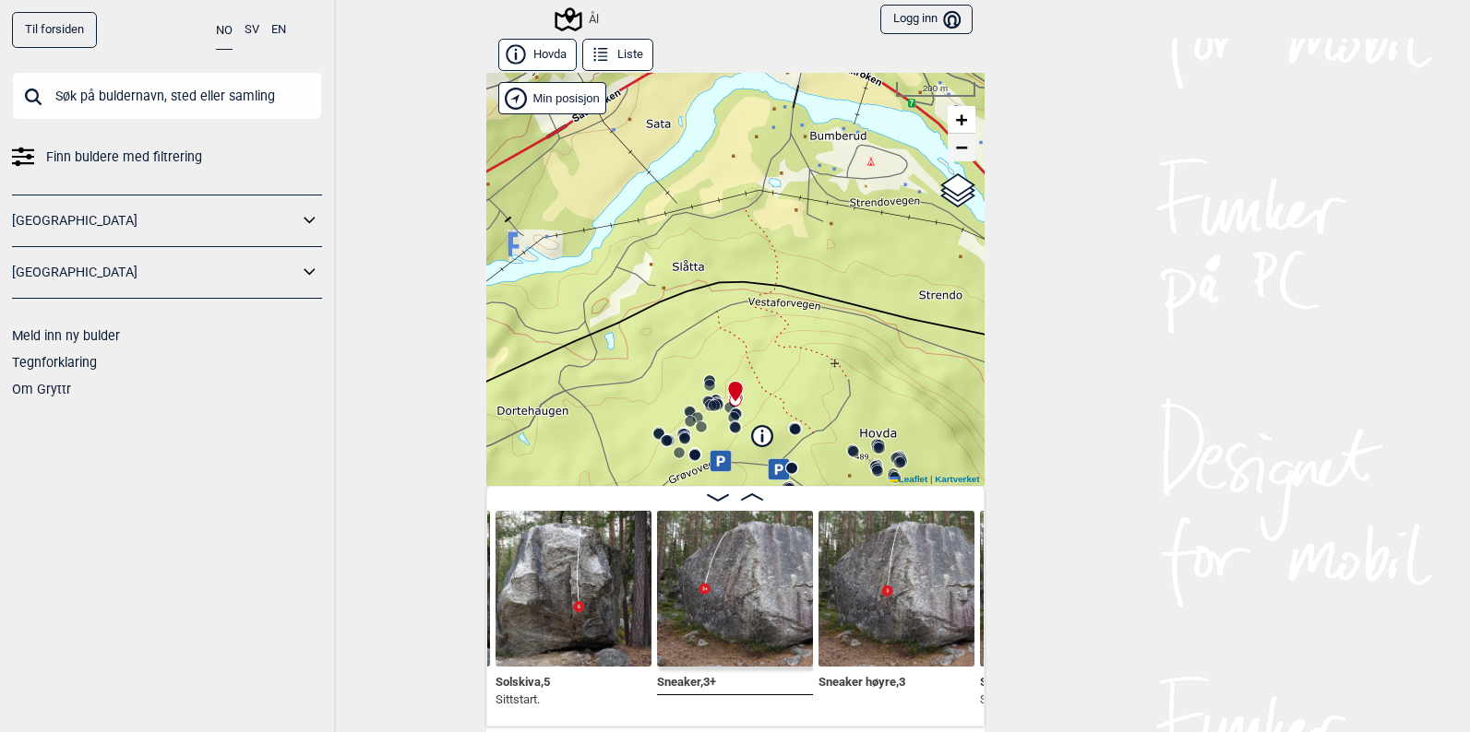
click at [956, 151] on span "−" at bounding box center [961, 147] width 12 height 23
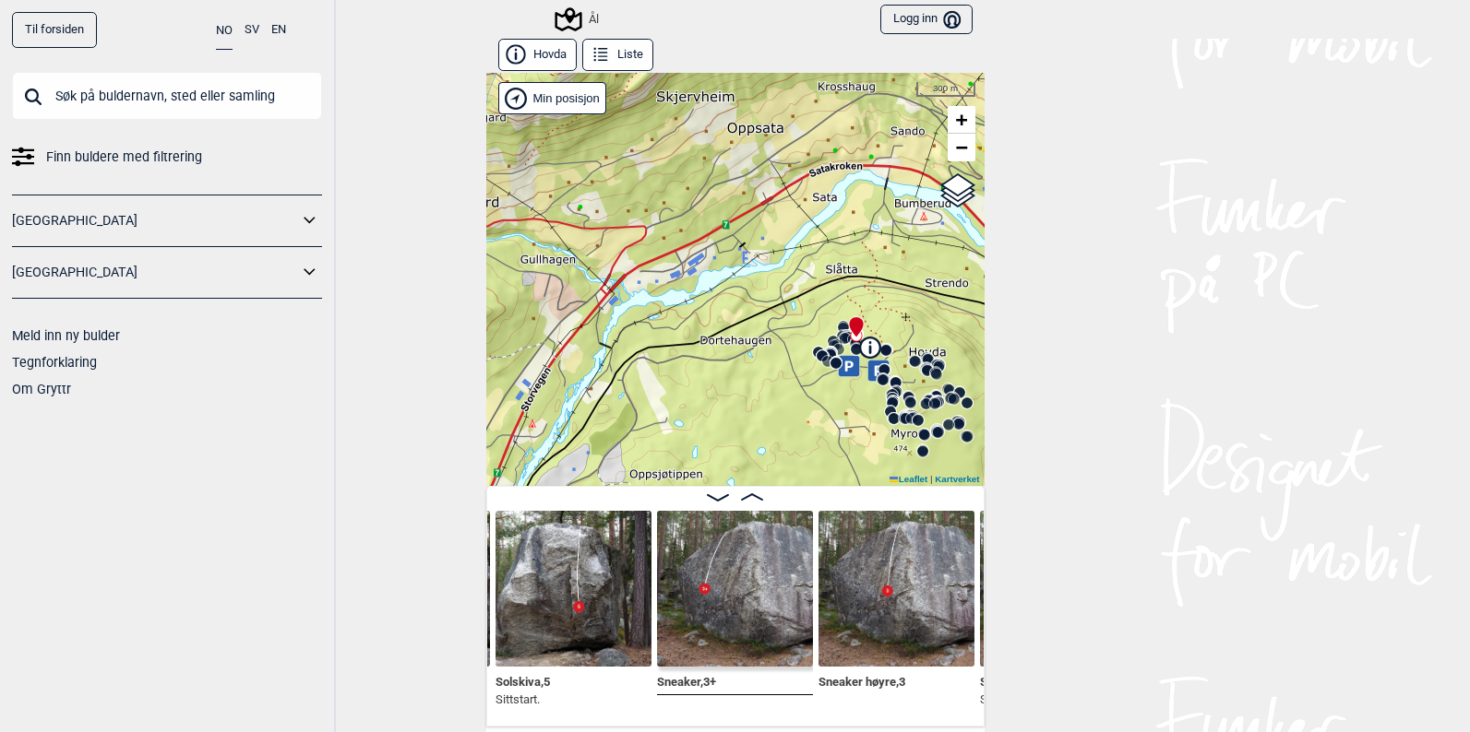
drag, startPoint x: 675, startPoint y: 324, endPoint x: 781, endPoint y: 269, distance: 119.2
click at [795, 259] on div "Ål" at bounding box center [735, 279] width 498 height 413
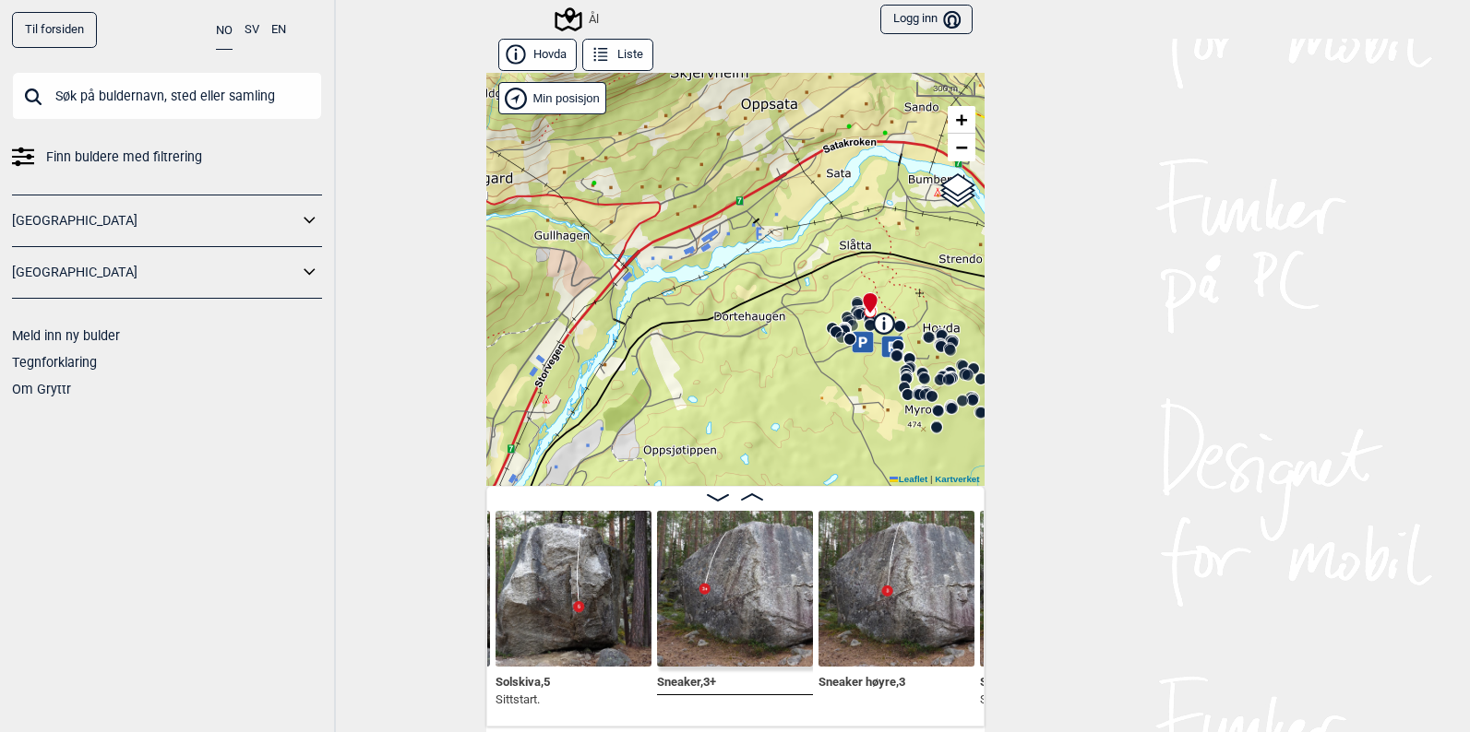
drag, startPoint x: 637, startPoint y: 347, endPoint x: 964, endPoint y: 214, distance: 353.4
click at [653, 323] on div "Ål" at bounding box center [735, 279] width 498 height 413
click at [955, 148] on span "−" at bounding box center [961, 147] width 12 height 23
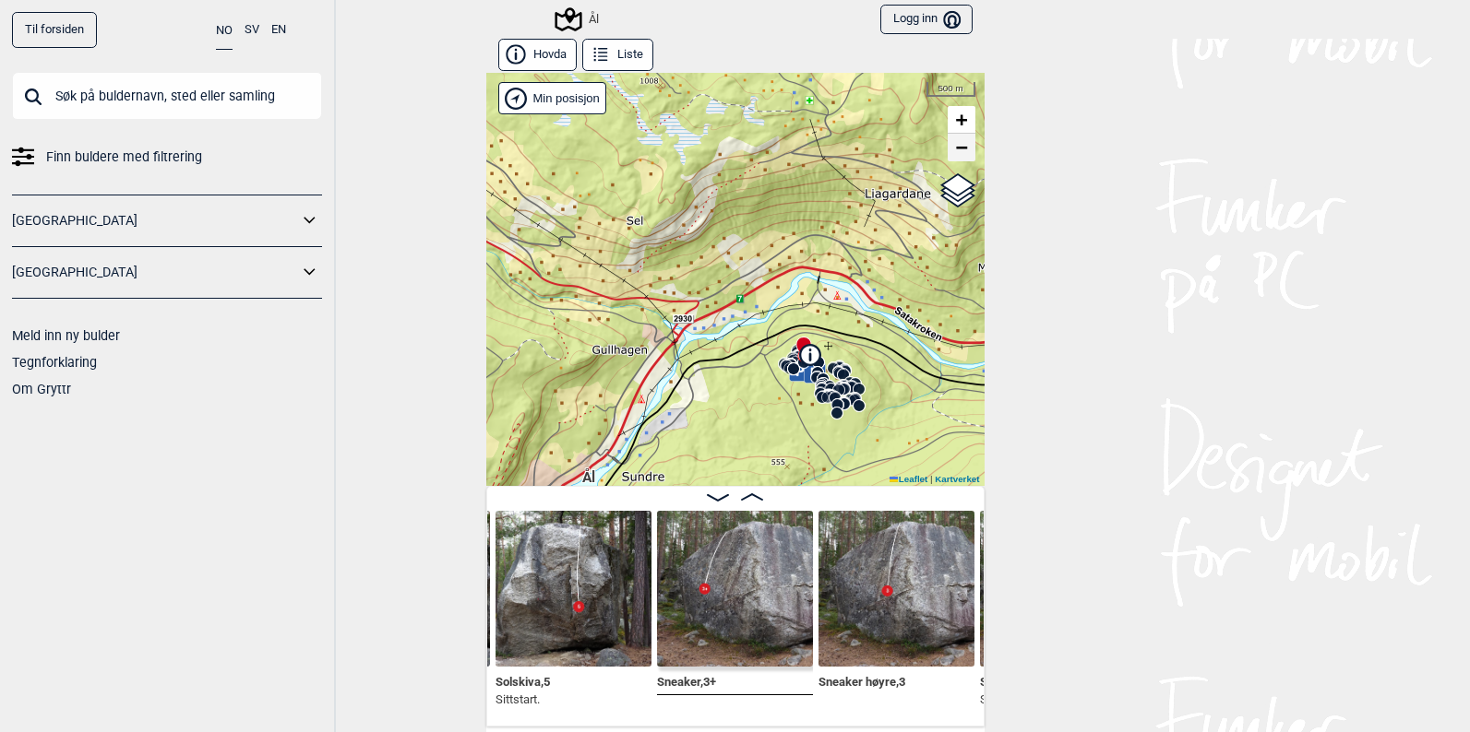
click at [955, 148] on span "−" at bounding box center [961, 147] width 12 height 23
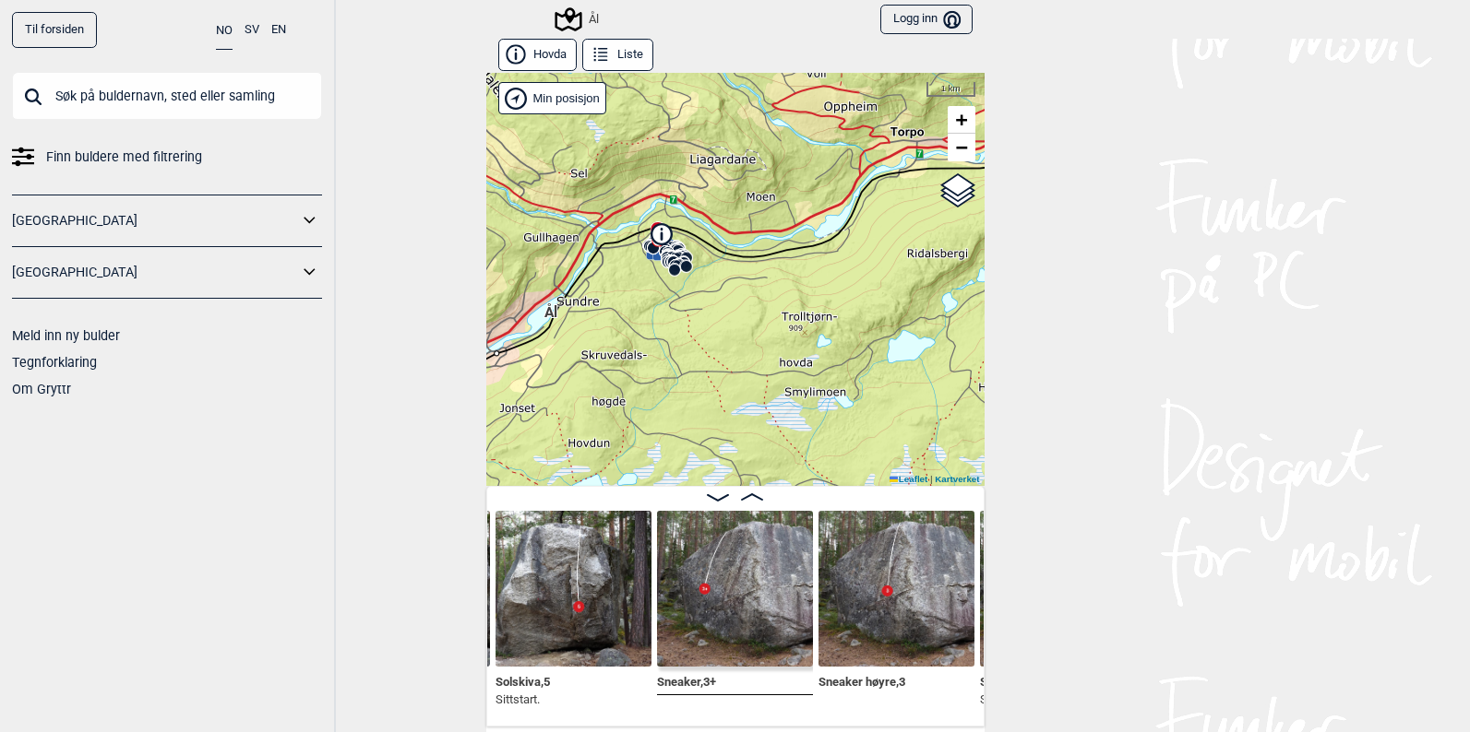
drag, startPoint x: 868, startPoint y: 313, endPoint x: 757, endPoint y: 176, distance: 175.8
click at [757, 176] on div "Ål" at bounding box center [735, 279] width 498 height 413
